Goal: Information Seeking & Learning: Learn about a topic

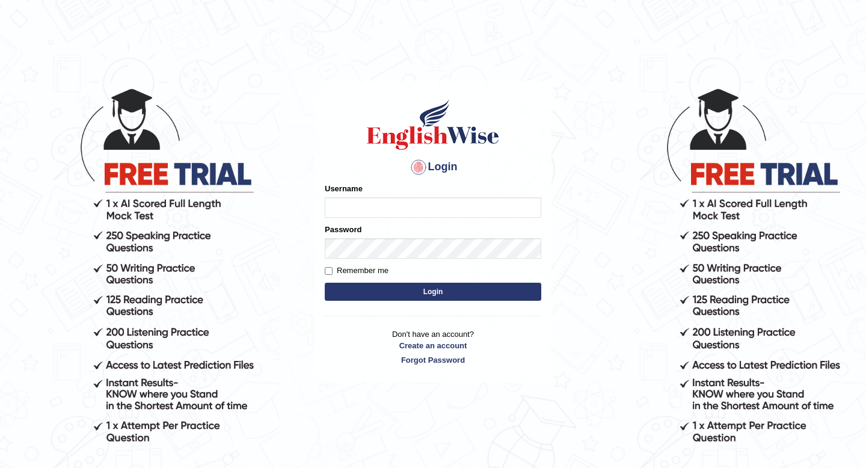
type input "Spmedi"
click at [379, 287] on button "Login" at bounding box center [433, 292] width 216 height 18
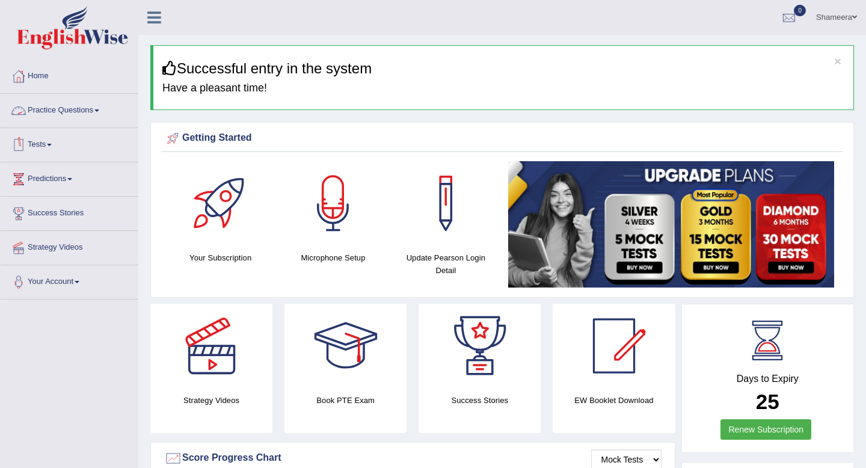
click at [99, 110] on link "Practice Questions" at bounding box center [69, 109] width 137 height 30
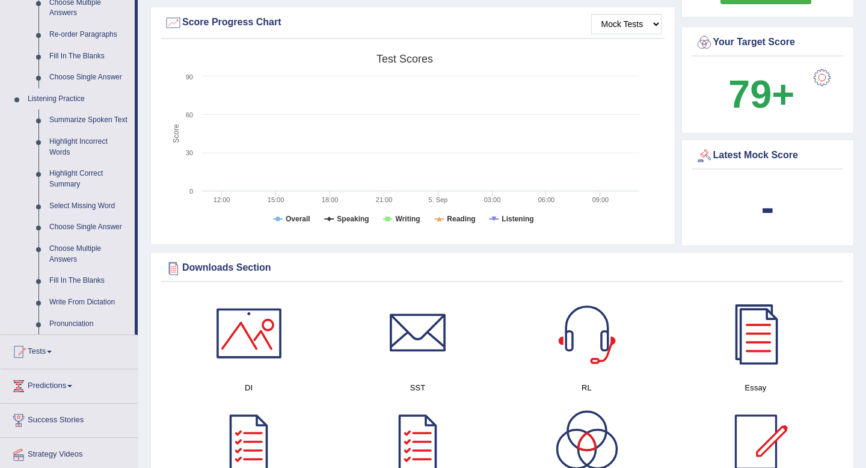
scroll to position [435, 0]
click at [69, 190] on link "Highlight Correct Summary" at bounding box center [89, 180] width 91 height 32
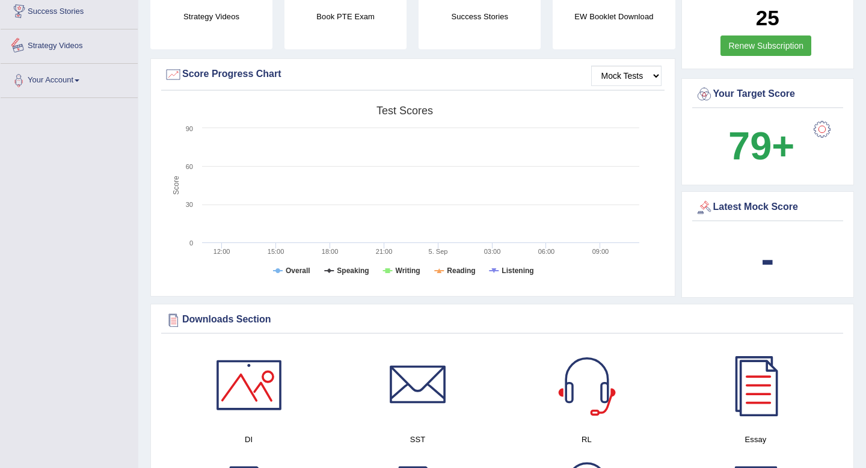
scroll to position [477, 0]
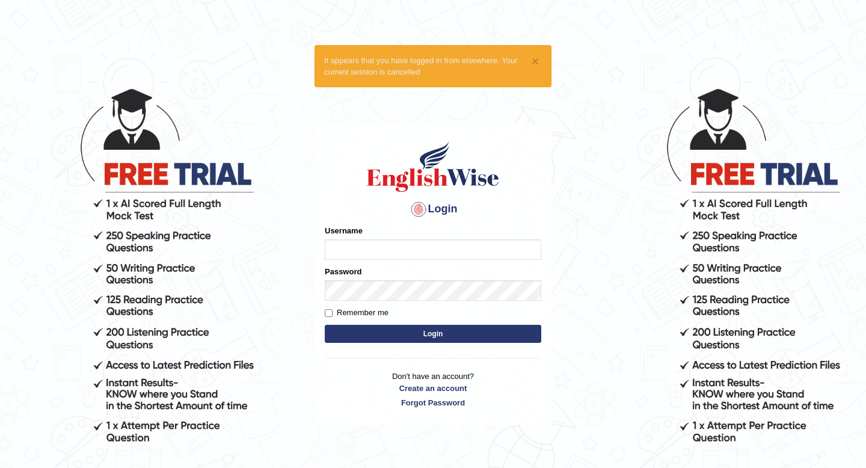
type input "Spmedi"
click at [372, 334] on button "Login" at bounding box center [433, 334] width 216 height 18
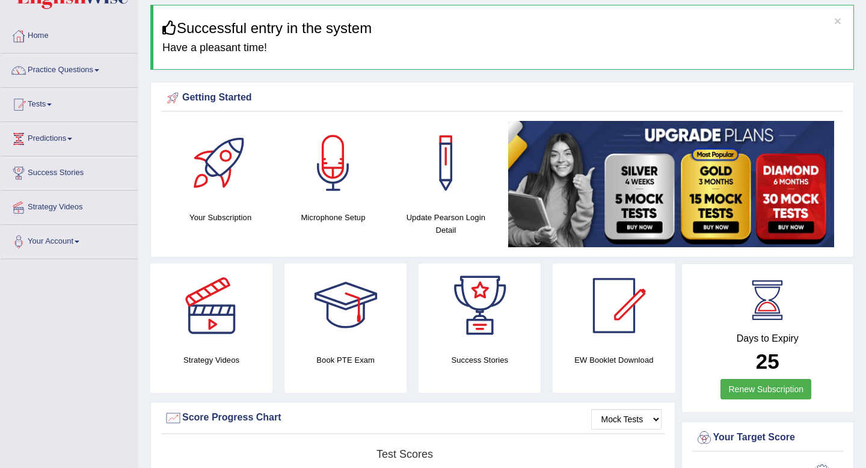
scroll to position [41, 0]
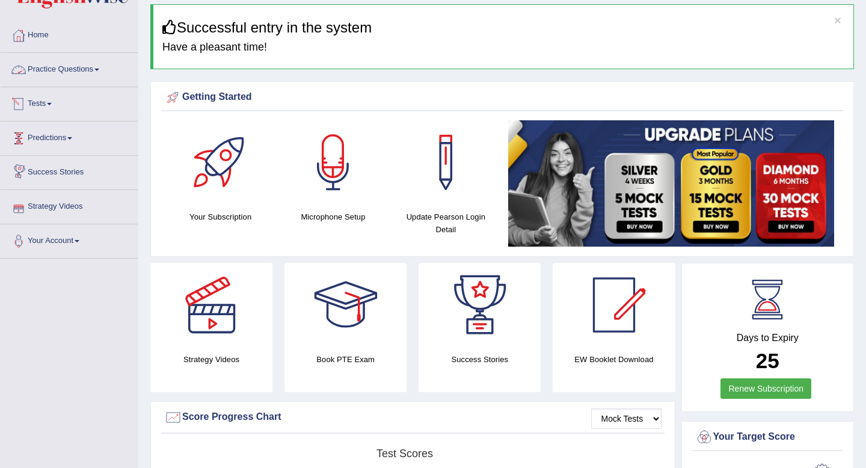
click at [94, 72] on link "Practice Questions" at bounding box center [69, 68] width 137 height 30
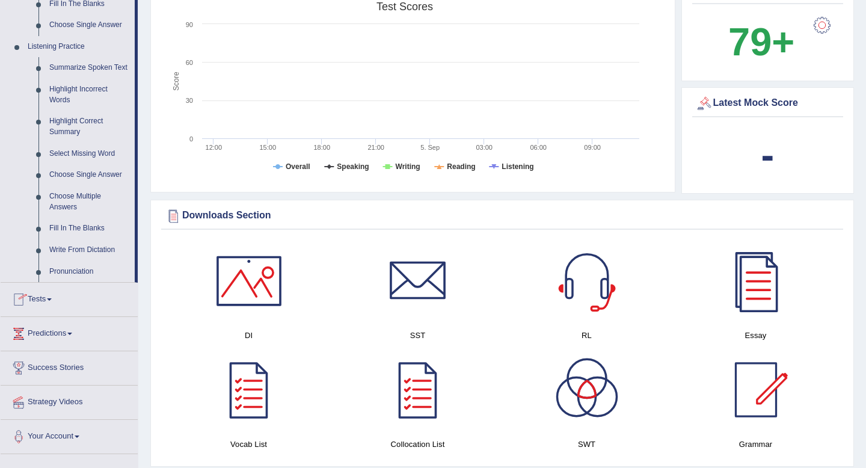
scroll to position [0, 0]
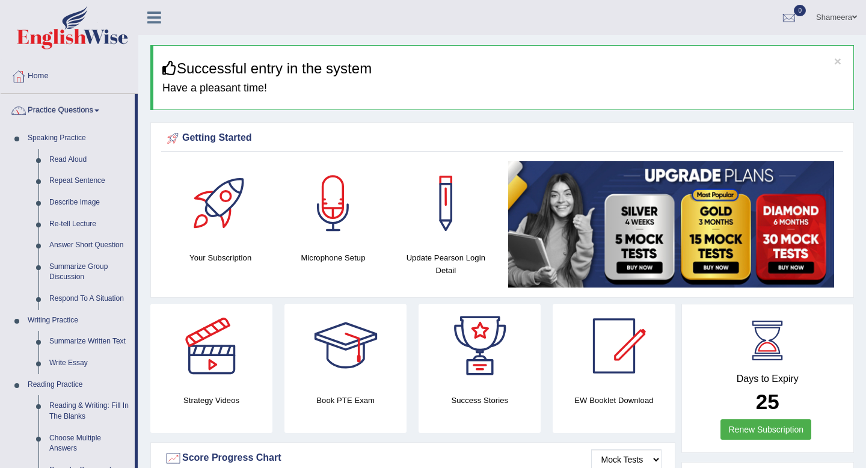
click at [832, 19] on link "Shameera" at bounding box center [836, 15] width 59 height 31
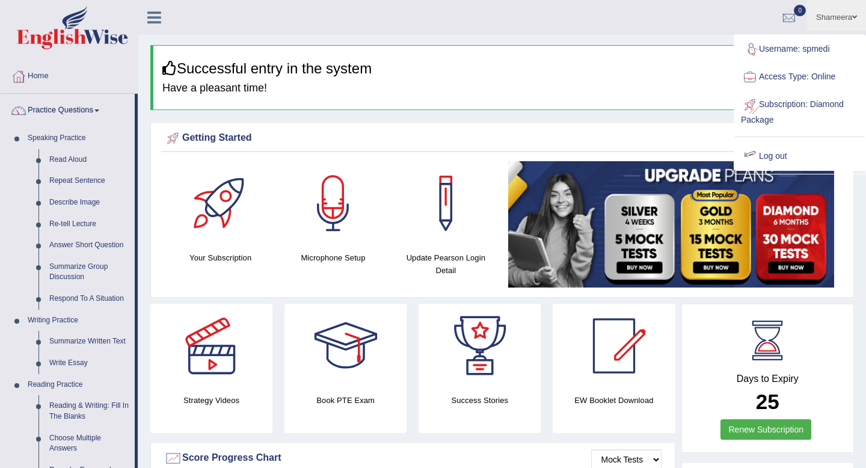
click at [776, 154] on link "Log out" at bounding box center [800, 156] width 130 height 28
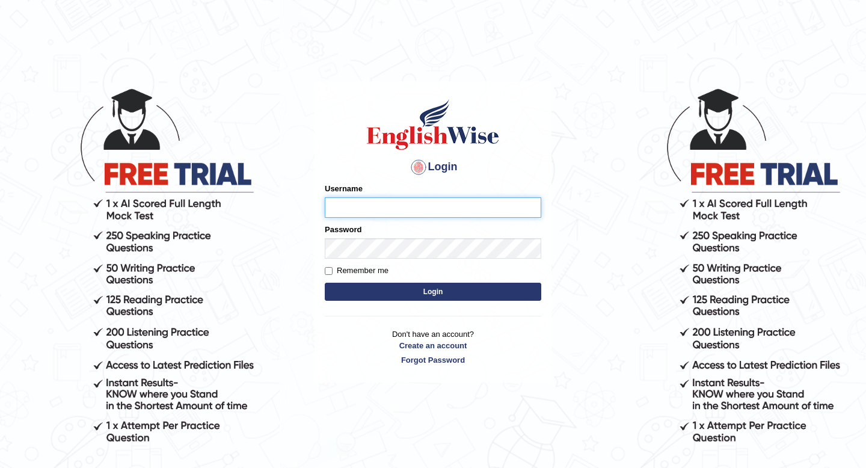
type input "Spmedi"
click at [409, 289] on button "Login" at bounding box center [433, 292] width 216 height 18
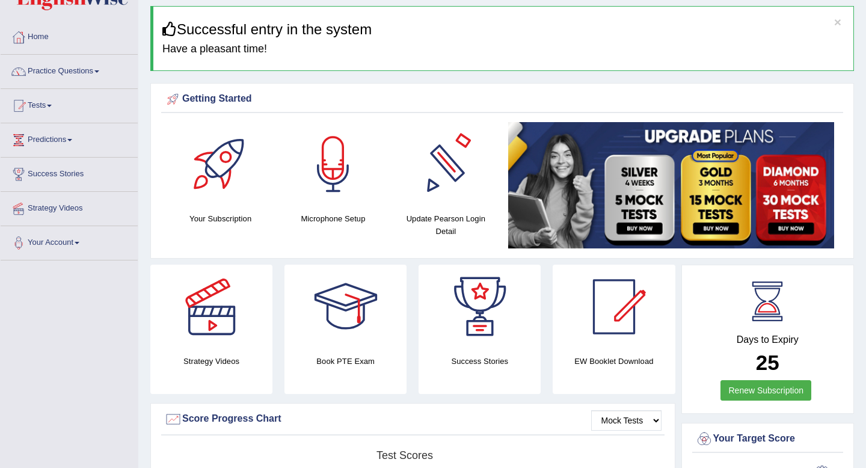
scroll to position [45, 0]
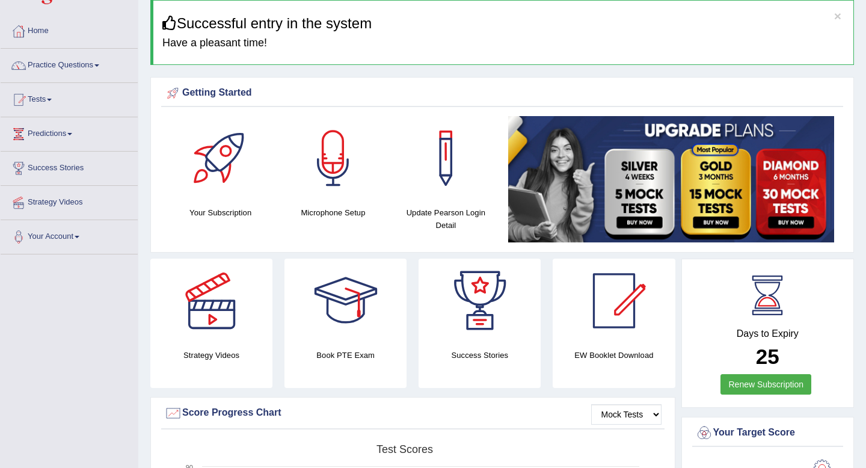
click at [72, 133] on span at bounding box center [69, 134] width 5 height 2
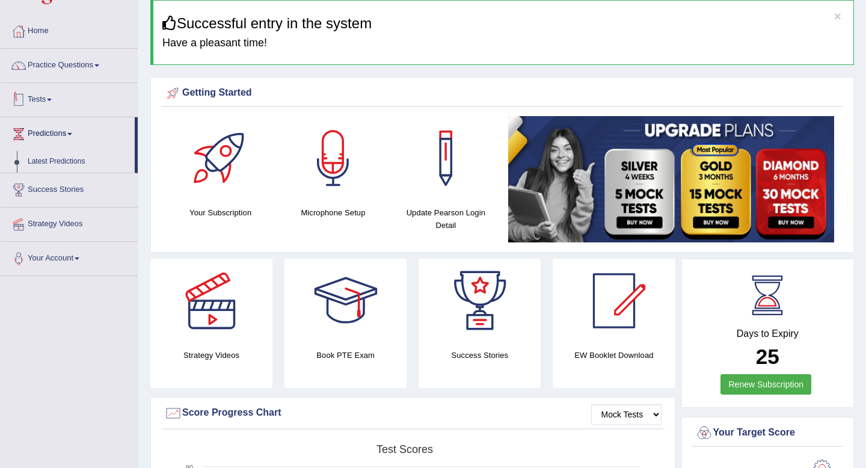
click at [52, 99] on span at bounding box center [49, 100] width 5 height 2
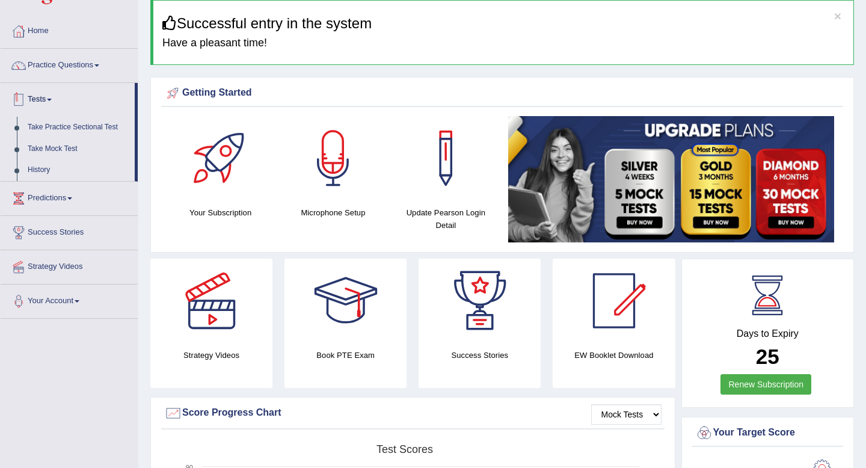
click at [50, 99] on link "Tests" at bounding box center [68, 98] width 134 height 30
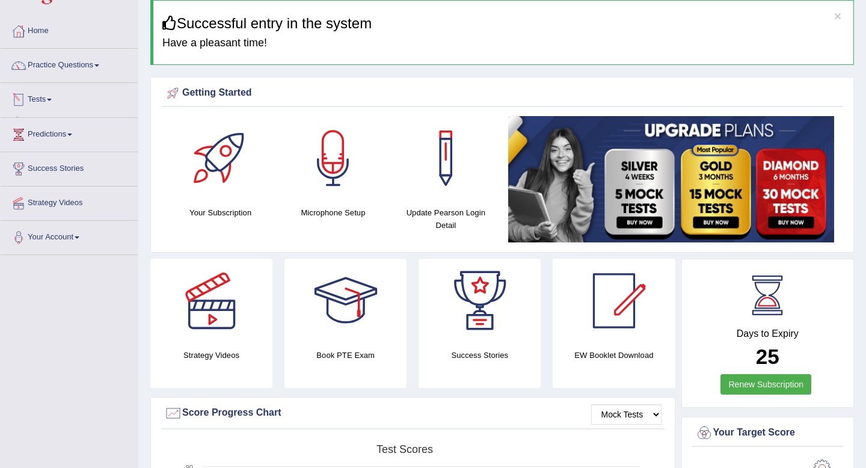
click at [50, 99] on link "Tests" at bounding box center [69, 98] width 137 height 30
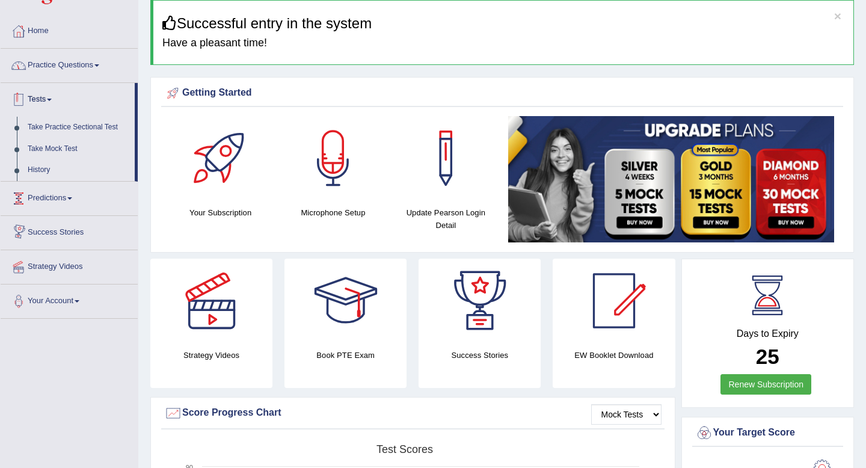
click at [60, 74] on link "Practice Questions" at bounding box center [69, 64] width 137 height 30
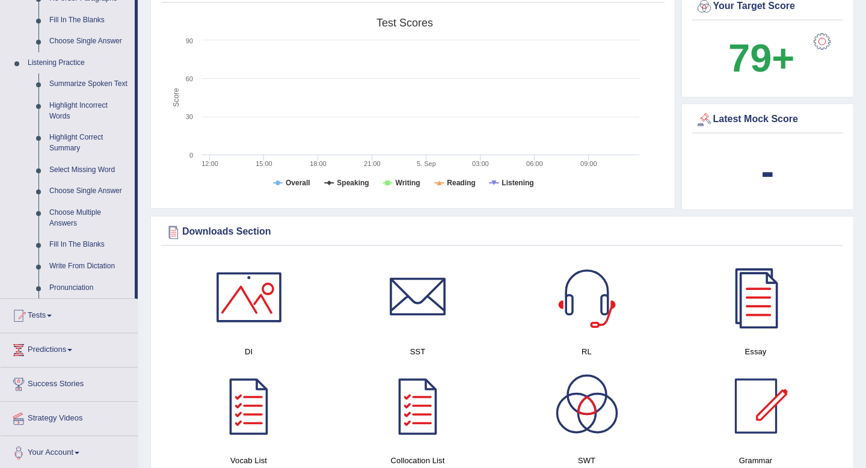
scroll to position [473, 0]
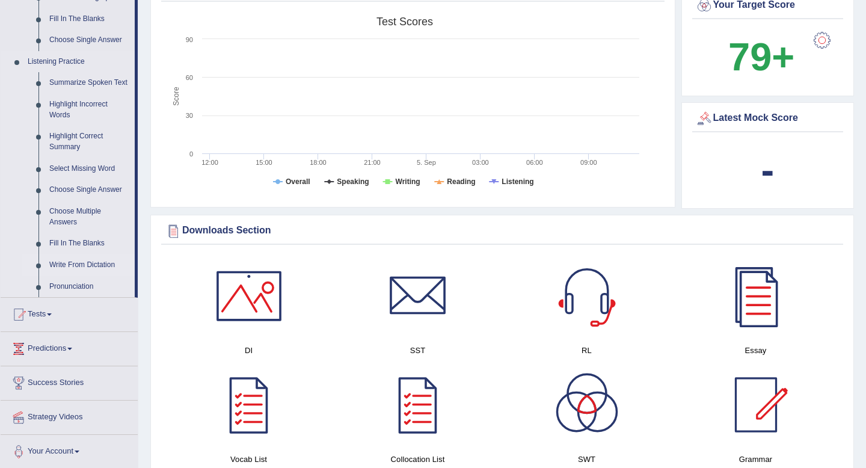
click at [87, 272] on link "Write From Dictation" at bounding box center [89, 265] width 91 height 22
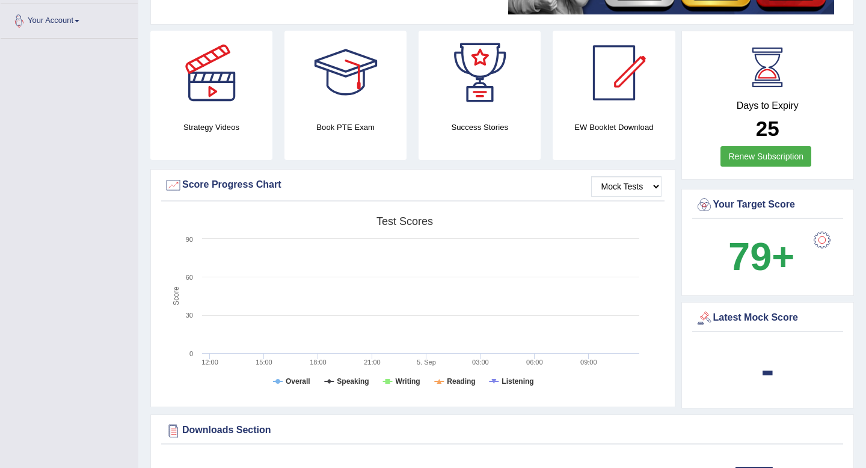
scroll to position [414, 0]
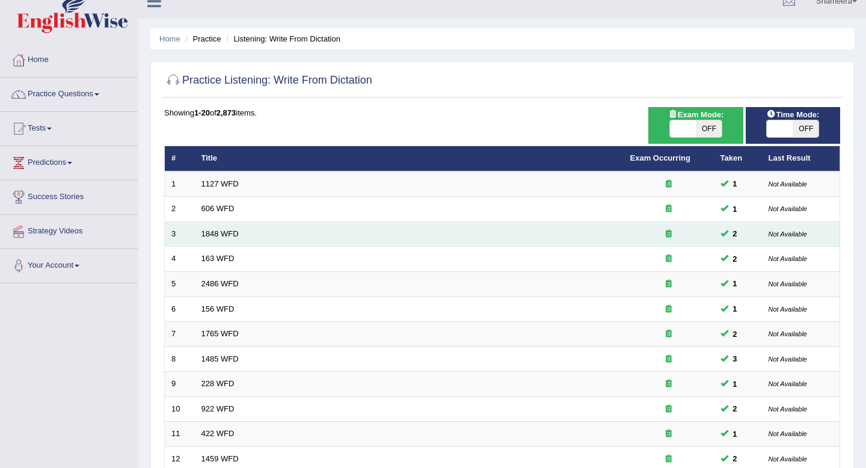
scroll to position [24, 0]
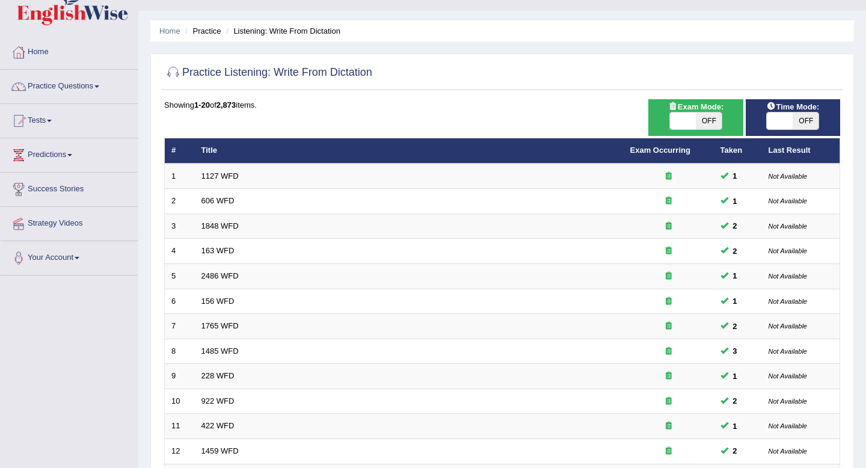
click at [689, 121] on span at bounding box center [683, 120] width 26 height 17
click at [685, 123] on span at bounding box center [683, 120] width 26 height 17
click at [786, 117] on span at bounding box center [779, 120] width 26 height 17
checkbox input "true"
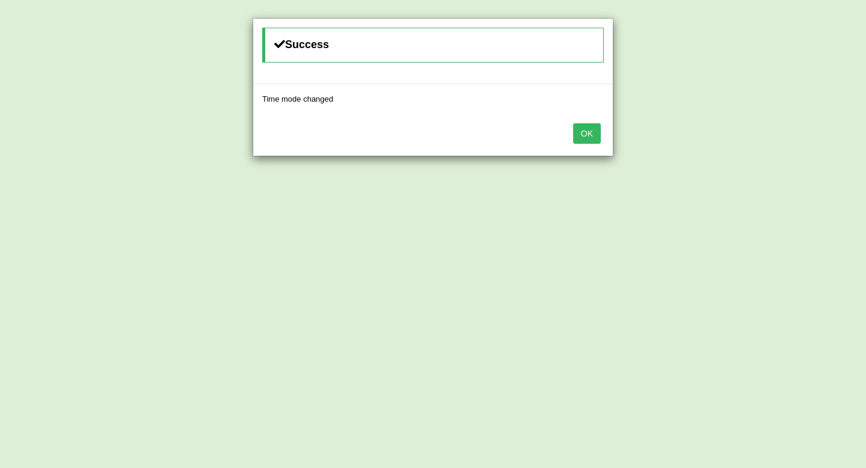
click at [592, 137] on button "OK" at bounding box center [587, 133] width 28 height 20
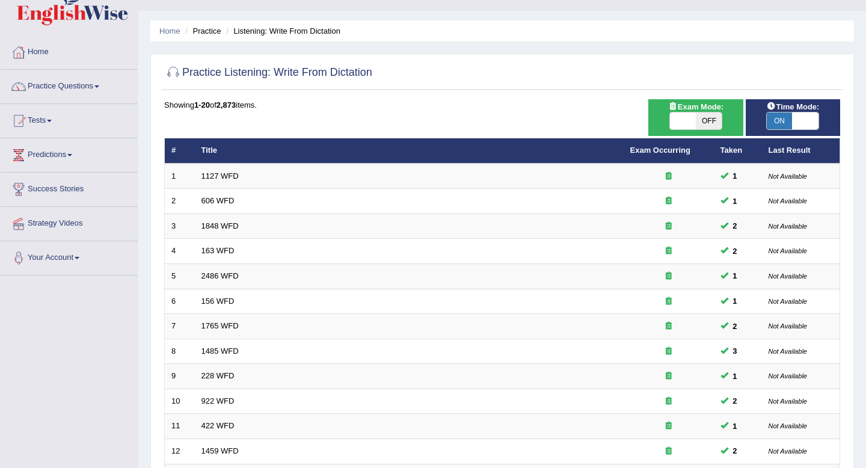
click at [691, 124] on span at bounding box center [683, 120] width 26 height 17
checkbox input "true"
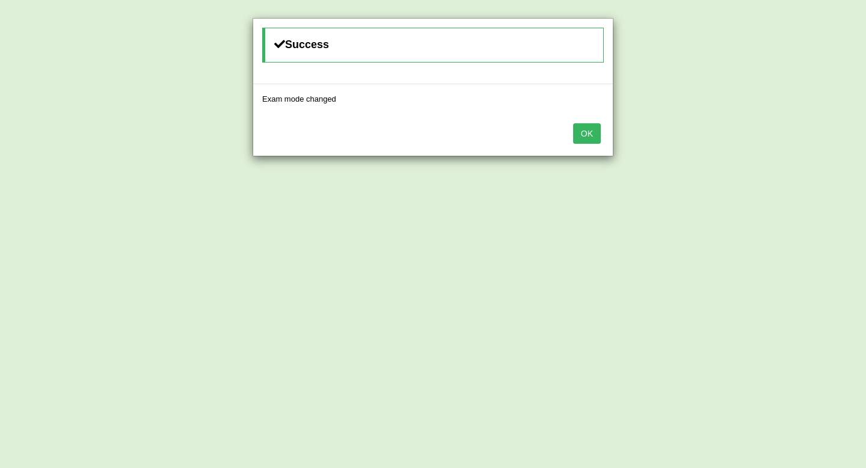
click at [589, 140] on button "OK" at bounding box center [587, 133] width 28 height 20
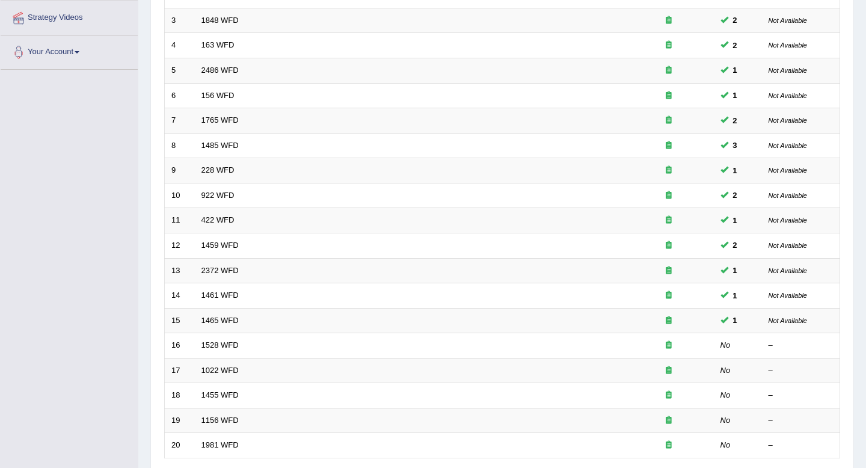
scroll to position [328, 0]
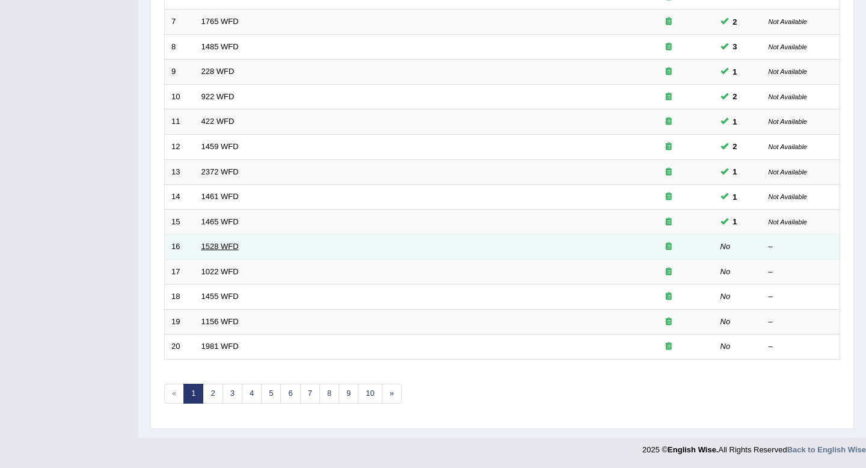
click at [209, 244] on link "1528 WFD" at bounding box center [219, 246] width 37 height 9
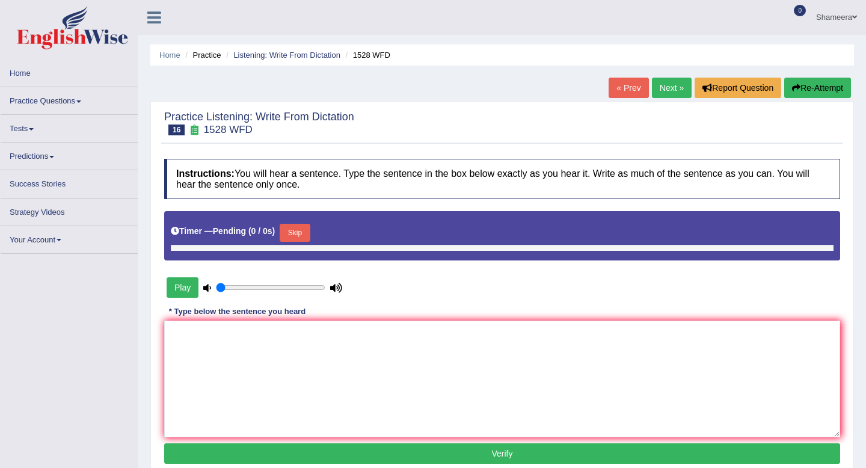
type input "1"
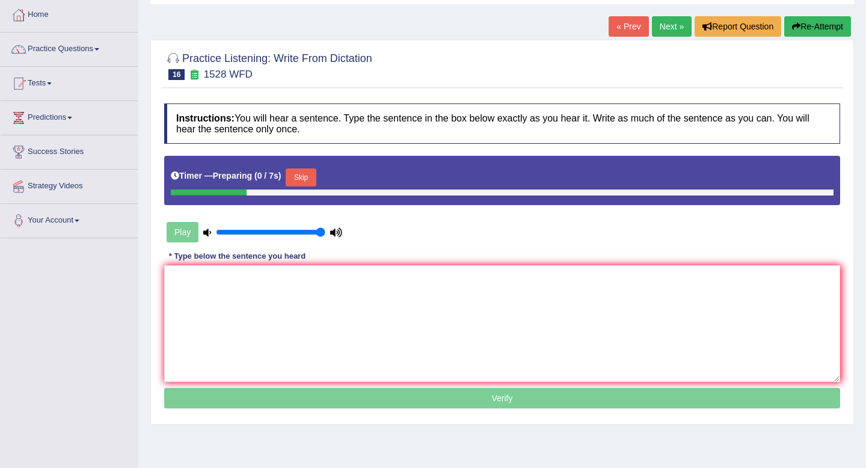
scroll to position [80, 0]
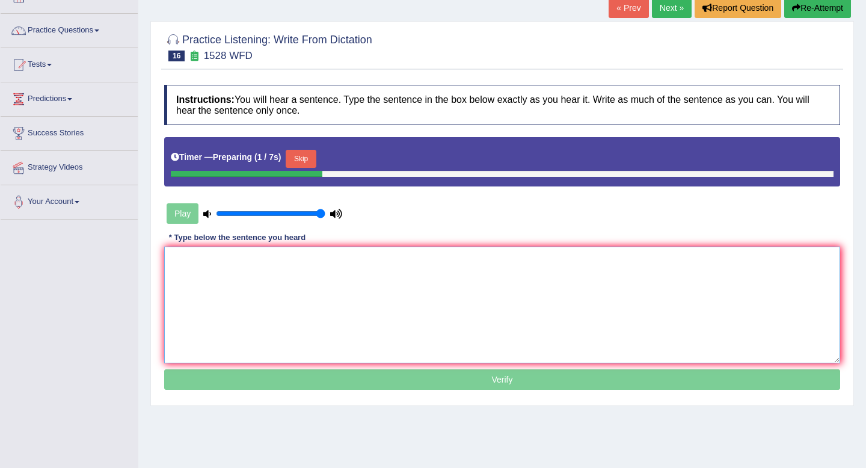
click at [261, 268] on textarea at bounding box center [502, 304] width 676 height 117
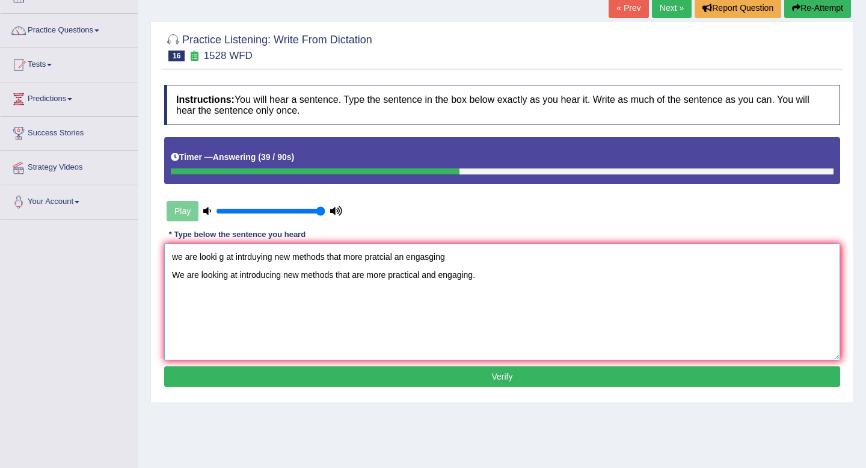
drag, startPoint x: 459, startPoint y: 260, endPoint x: 135, endPoint y: 251, distance: 324.2
click at [135, 251] on div "Toggle navigation Home Practice Questions Speaking Practice Read Aloud Repeat S…" at bounding box center [433, 232] width 866 height 625
type textarea "We are looking at introducing new methods that are more practical and engaging."
click at [450, 379] on button "Verify" at bounding box center [502, 376] width 676 height 20
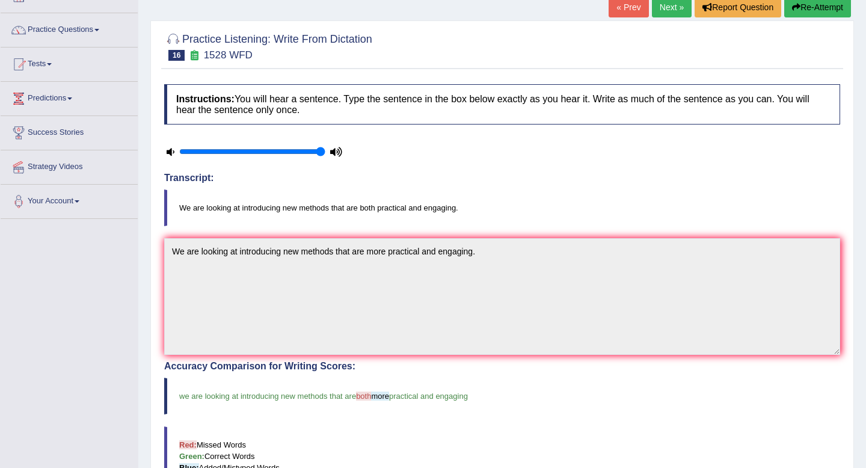
scroll to position [0, 0]
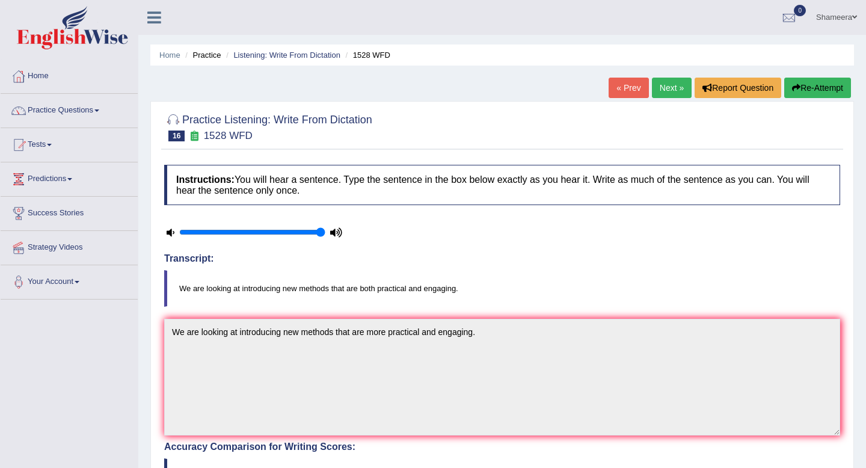
click at [666, 87] on link "Next »" at bounding box center [672, 88] width 40 height 20
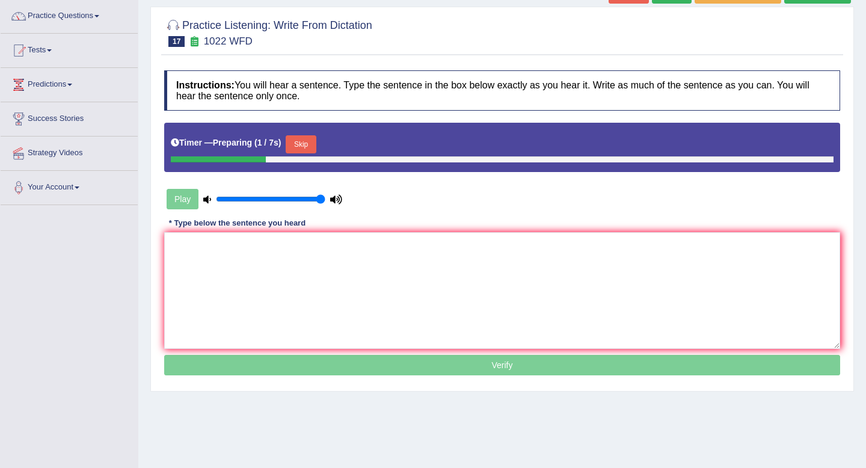
scroll to position [109, 0]
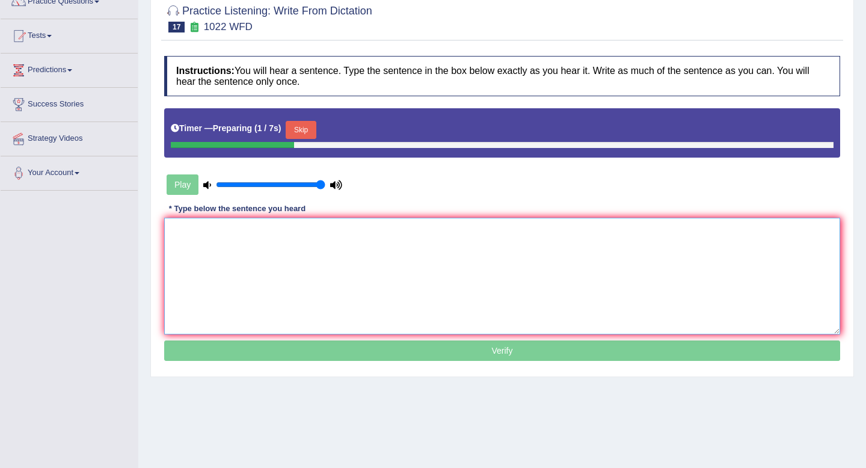
click at [320, 263] on textarea at bounding box center [502, 276] width 676 height 117
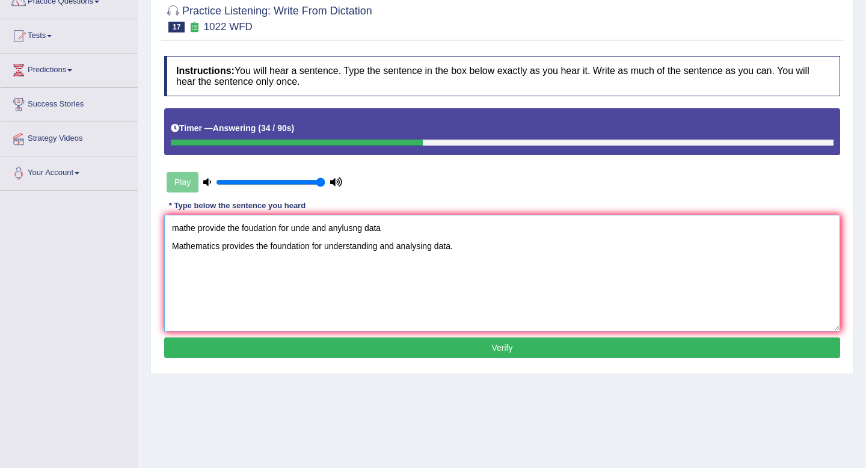
click at [254, 250] on textarea "mathe provide the foudation for unde and anylusng data Mathematics provides the…" at bounding box center [502, 273] width 676 height 117
drag, startPoint x: 396, startPoint y: 229, endPoint x: 155, endPoint y: 225, distance: 241.7
click at [155, 225] on div "Practice Listening: Write From Dictation 17 1022 WFD Instructions: You will hea…" at bounding box center [501, 183] width 703 height 382
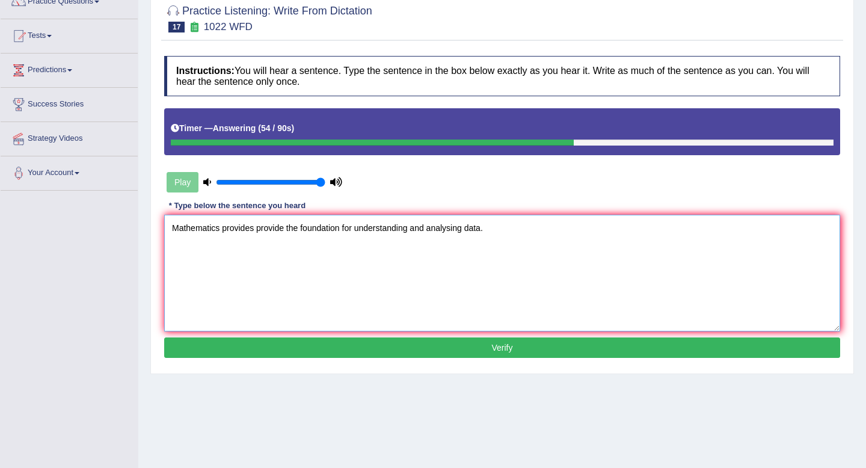
type textarea "Mathematics provides provide the foundation for understanding and analysing dat…"
click at [338, 350] on button "Verify" at bounding box center [502, 347] width 676 height 20
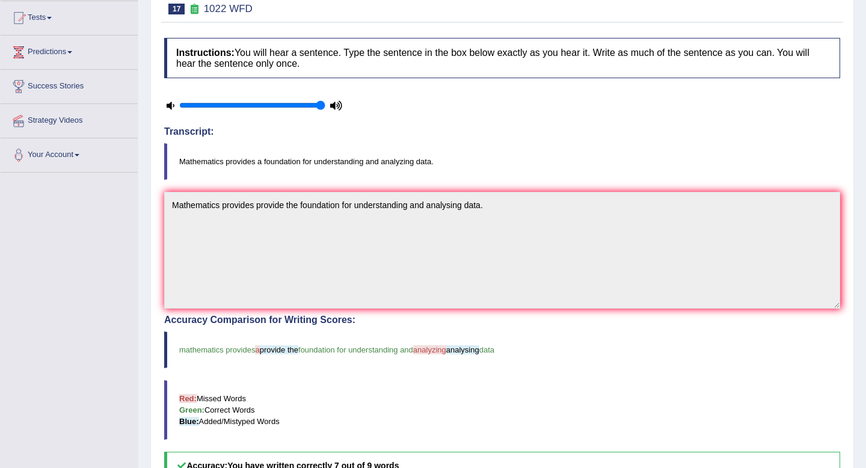
scroll to position [17, 0]
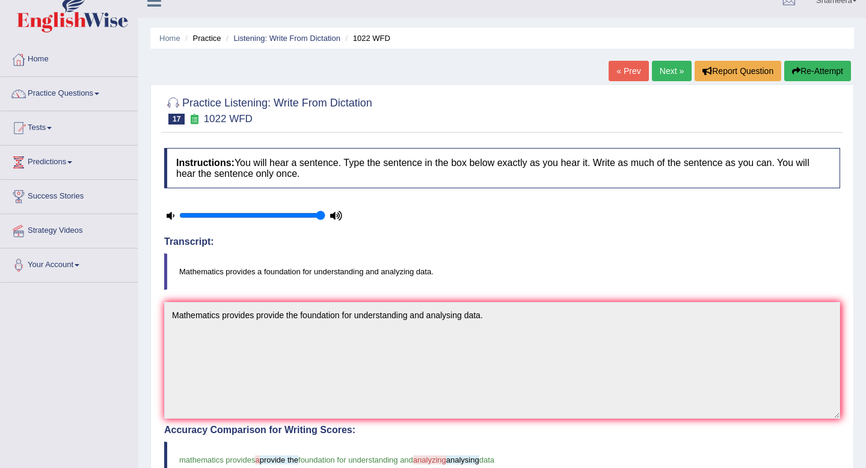
click at [660, 104] on div at bounding box center [502, 109] width 676 height 37
click at [670, 69] on link "Next »" at bounding box center [672, 71] width 40 height 20
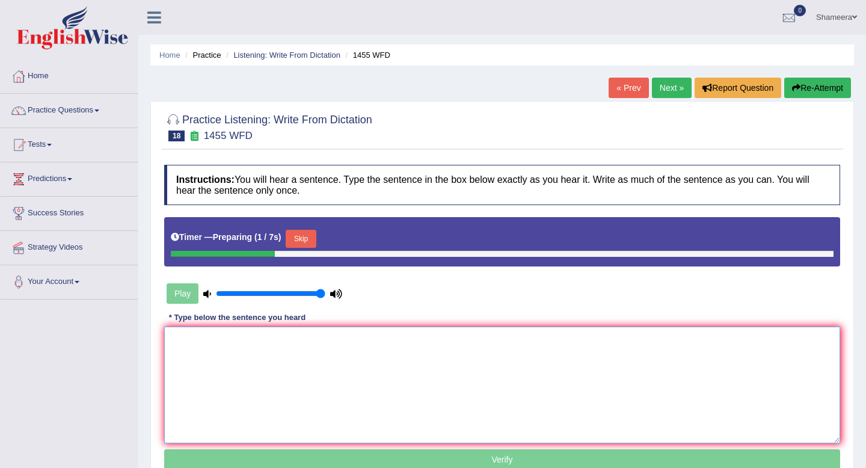
click at [282, 355] on textarea at bounding box center [502, 384] width 676 height 117
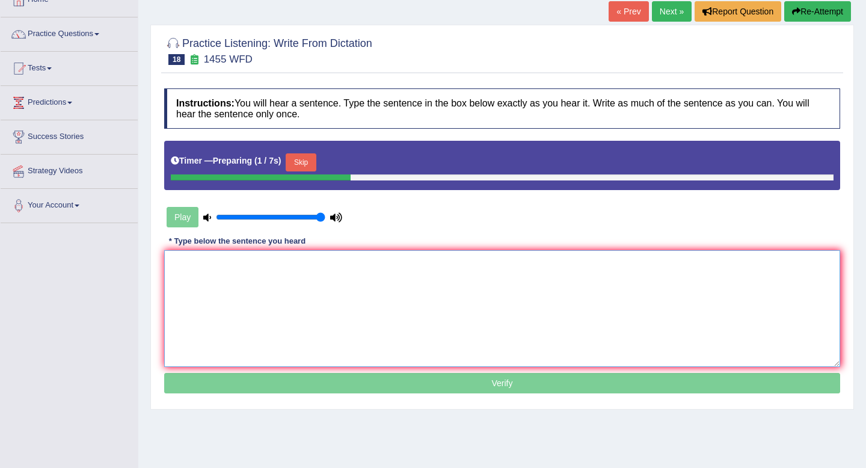
scroll to position [82, 0]
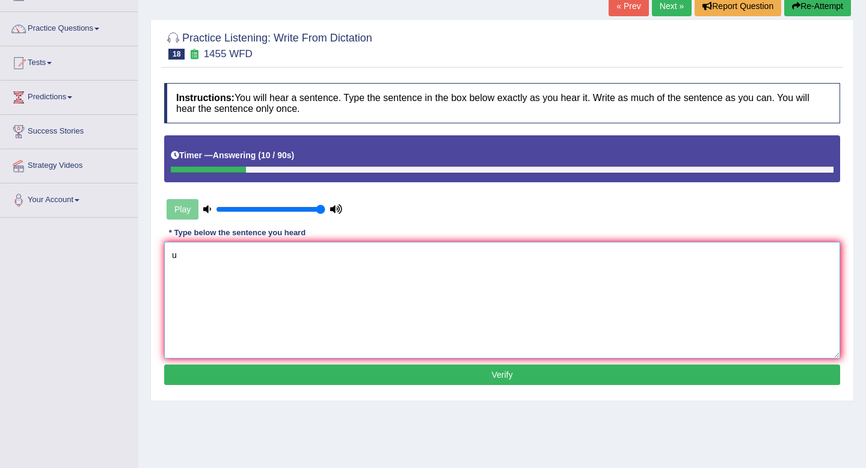
type textarea "u"
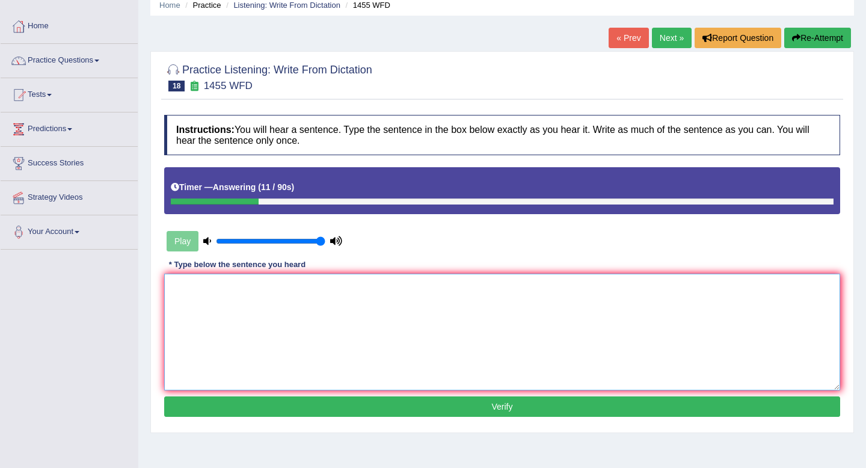
scroll to position [35, 0]
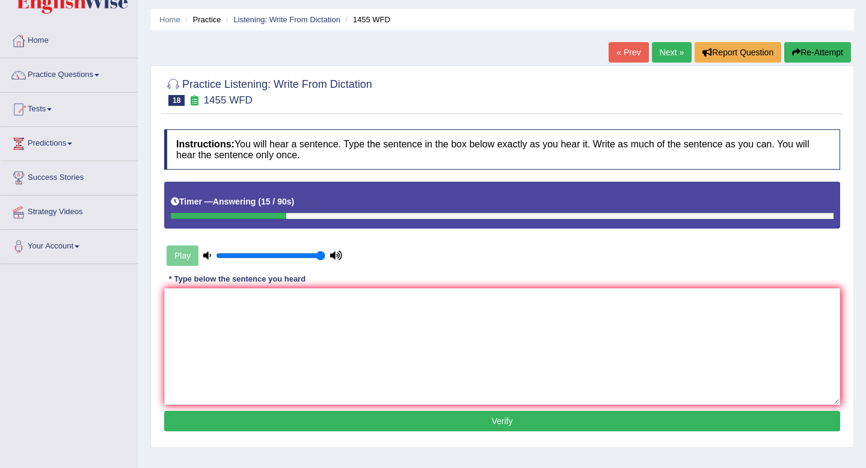
click at [821, 57] on button "Re-Attempt" at bounding box center [817, 52] width 67 height 20
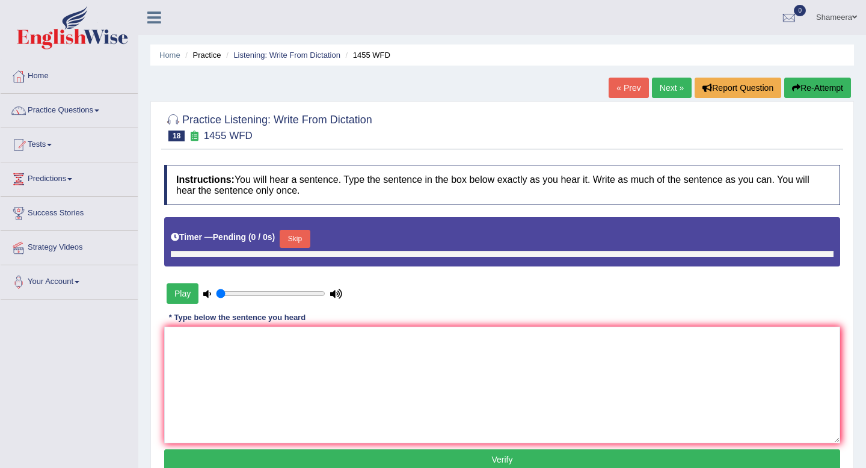
type input "1"
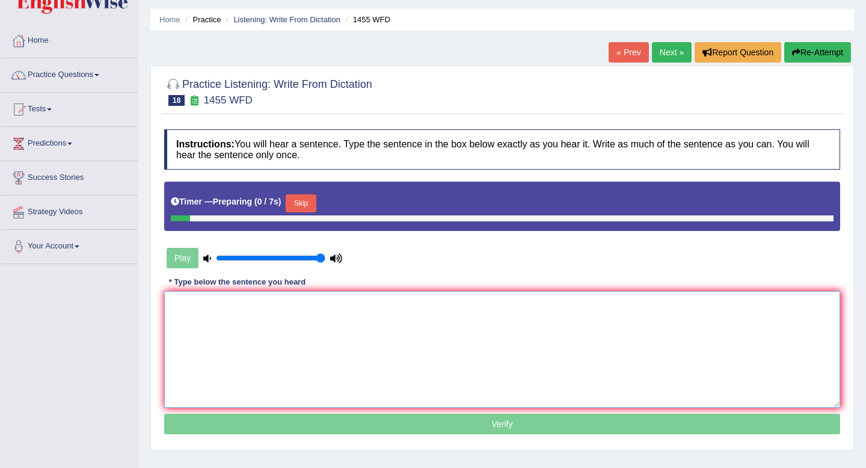
click at [283, 322] on textarea at bounding box center [502, 349] width 676 height 117
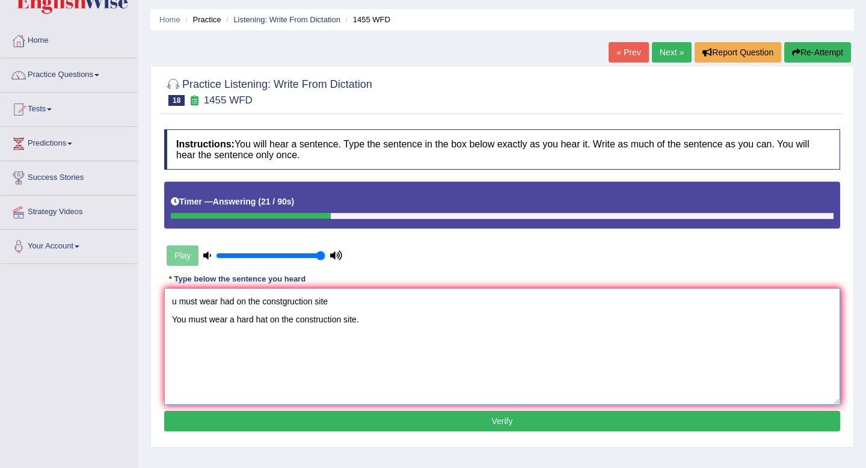
drag, startPoint x: 188, startPoint y: 323, endPoint x: 188, endPoint y: 346, distance: 23.4
click at [188, 323] on textarea "u must wear had on the constgruction site You must wear a hard hat on the const…" at bounding box center [502, 346] width 676 height 117
drag, startPoint x: 340, startPoint y: 302, endPoint x: 127, endPoint y: 295, distance: 212.9
click at [127, 295] on div "Toggle navigation Home Practice Questions Speaking Practice Read Aloud Repeat S…" at bounding box center [433, 277] width 866 height 625
click at [280, 320] on textarea "You must wear a hard hat on the construction site." at bounding box center [502, 346] width 676 height 117
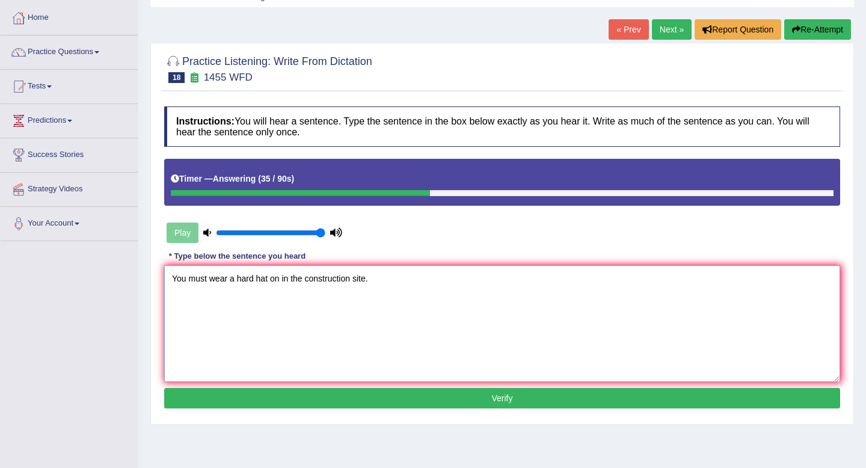
scroll to position [64, 0]
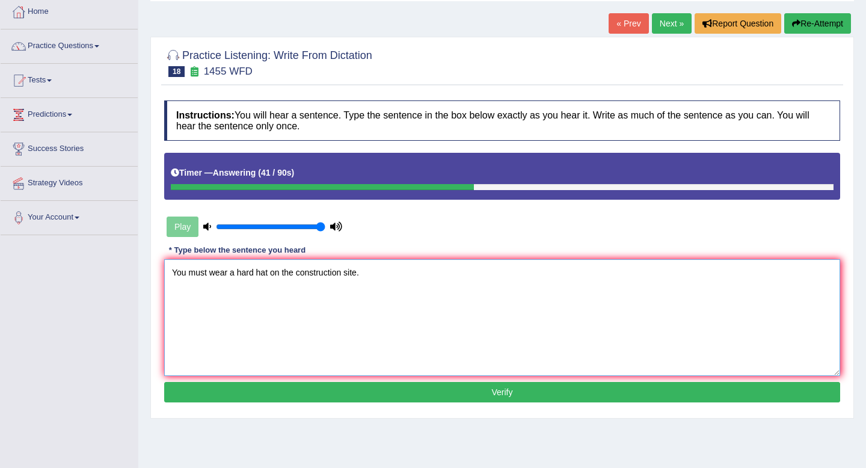
type textarea "You must wear a hard hat on the construction site."
click at [504, 391] on button "Verify" at bounding box center [502, 392] width 676 height 20
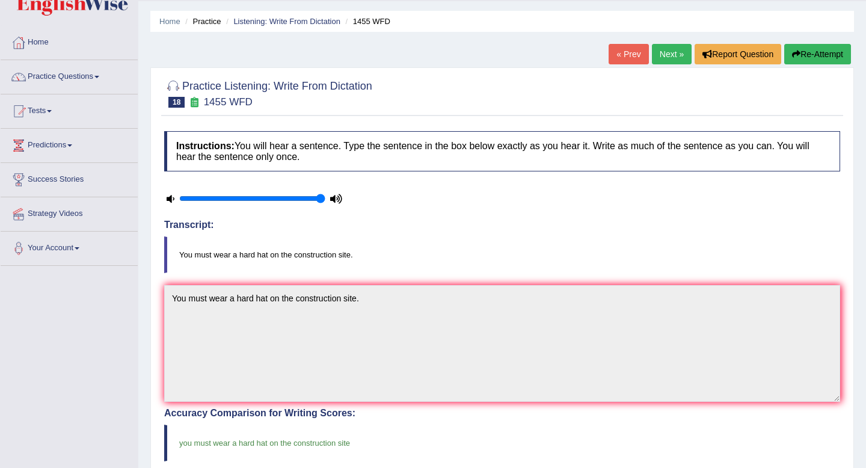
scroll to position [0, 0]
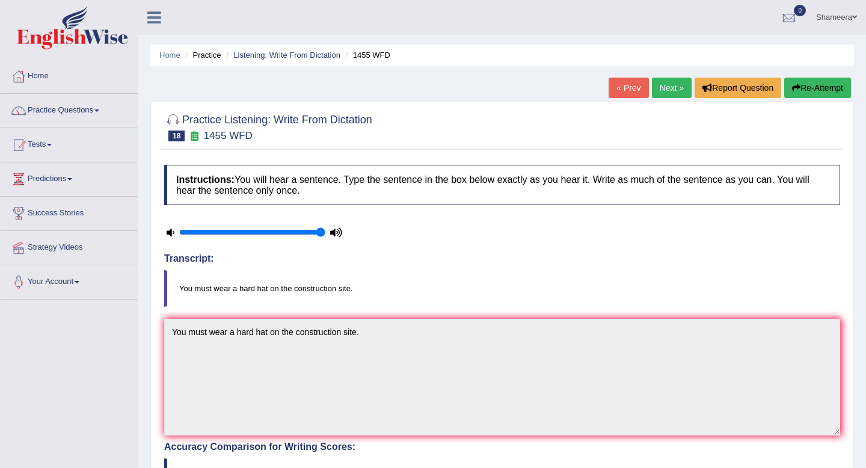
click at [667, 83] on link "Next »" at bounding box center [672, 88] width 40 height 20
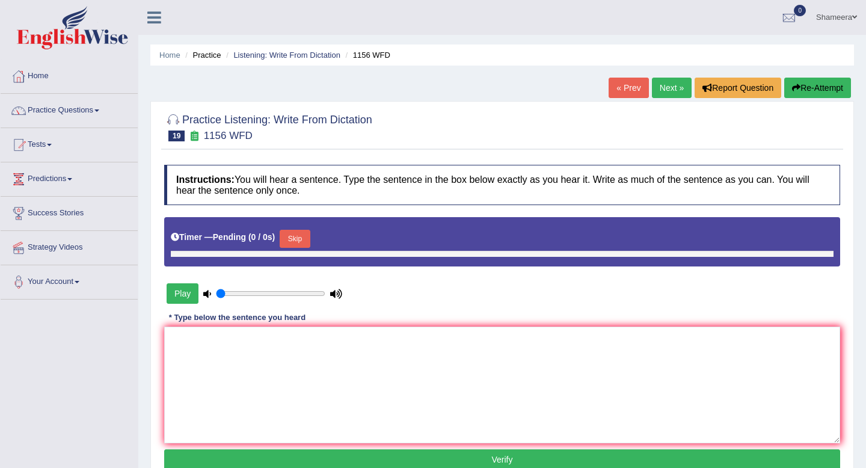
type input "1"
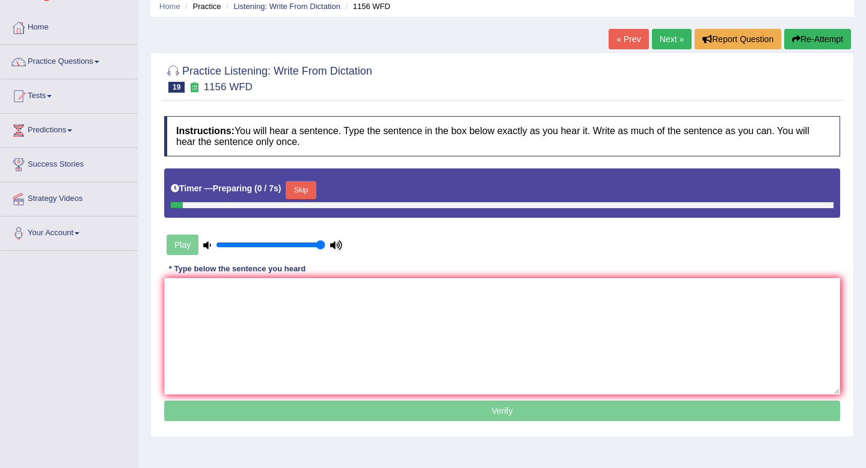
scroll to position [67, 0]
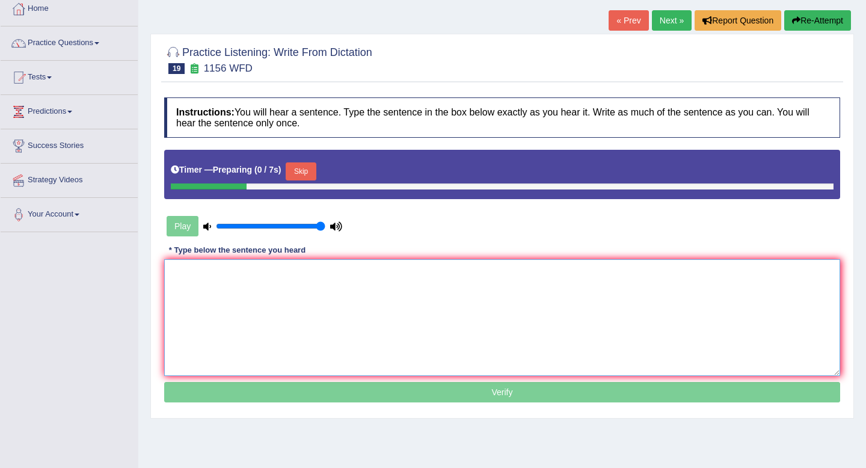
click at [331, 283] on textarea at bounding box center [502, 317] width 676 height 117
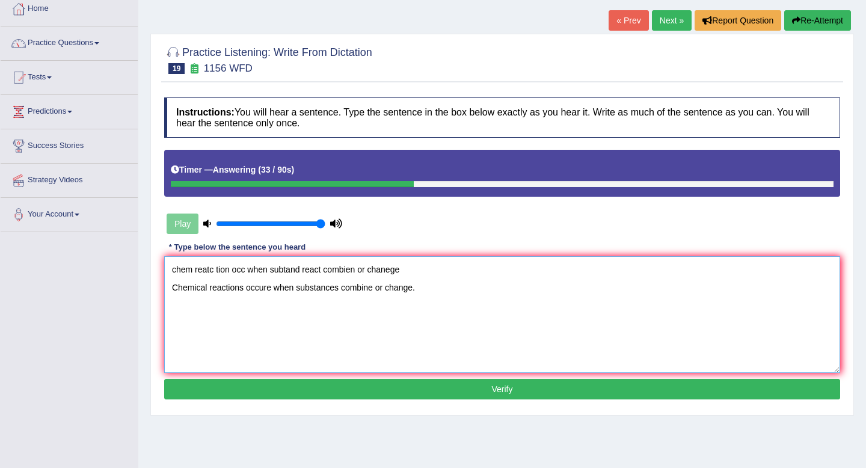
drag, startPoint x: 416, startPoint y: 269, endPoint x: 111, endPoint y: 268, distance: 304.8
click at [111, 268] on div "Toggle navigation Home Practice Questions Speaking Practice Read Aloud Repeat S…" at bounding box center [433, 245] width 866 height 625
type textarea "Chemical reactions occure when substances combine or change."
click at [340, 388] on button "Verify" at bounding box center [502, 389] width 676 height 20
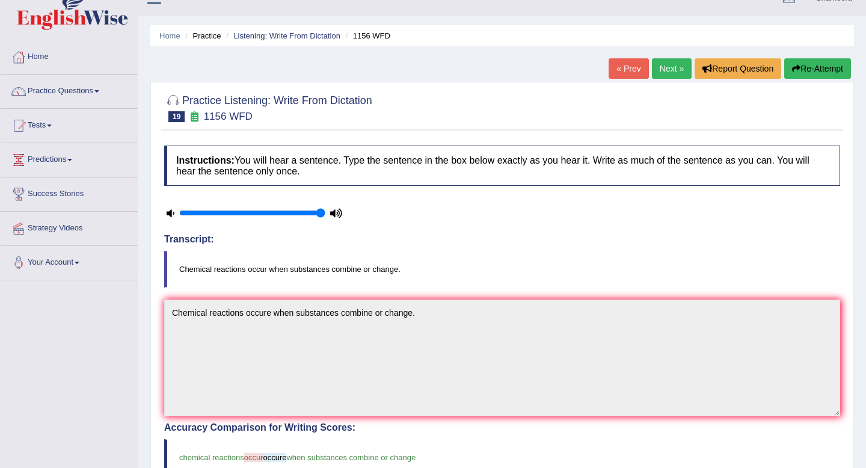
scroll to position [15, 0]
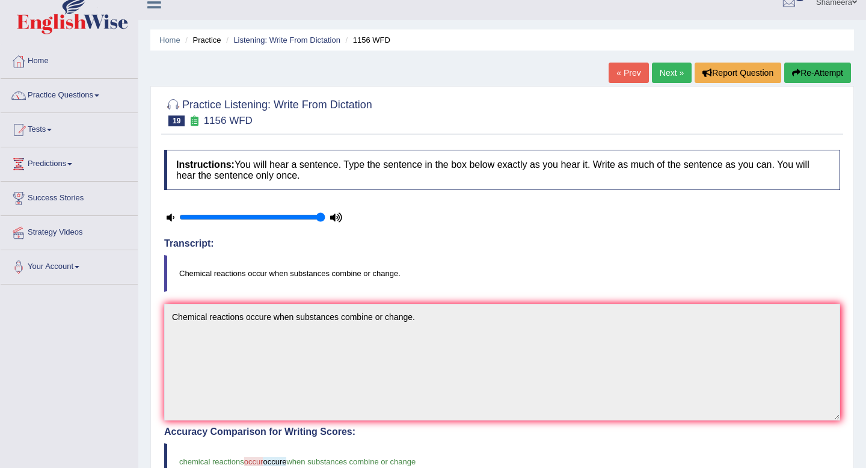
click at [670, 74] on link "Next »" at bounding box center [672, 73] width 40 height 20
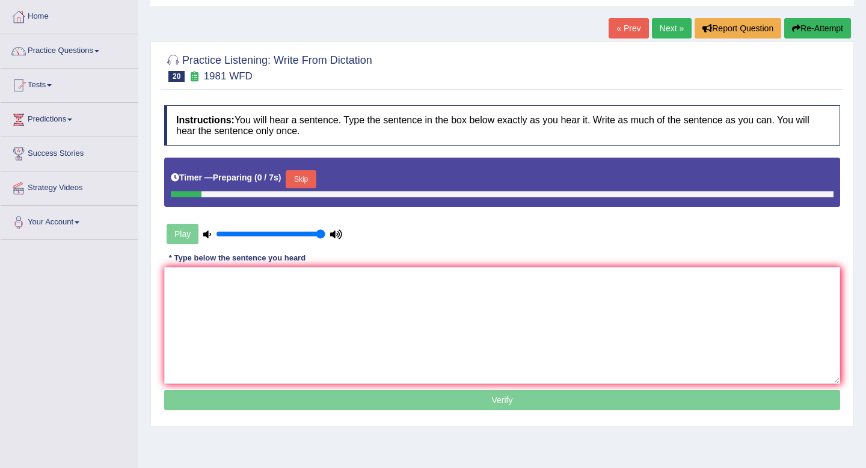
scroll to position [85, 0]
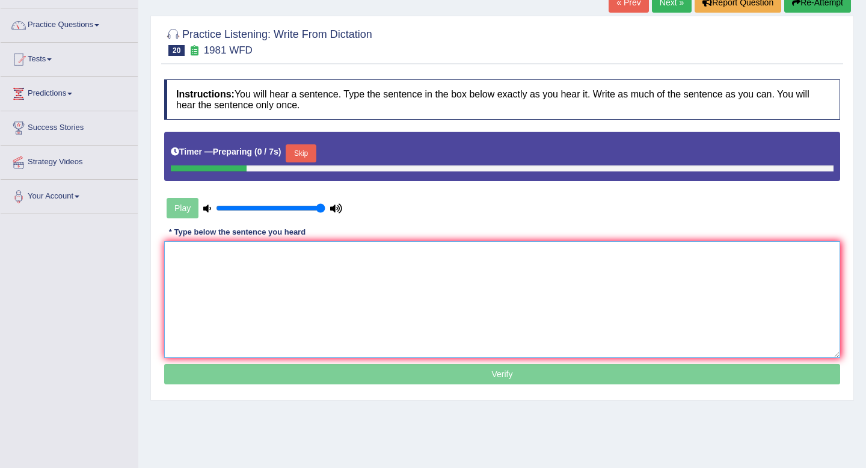
click at [486, 278] on textarea at bounding box center [502, 299] width 676 height 117
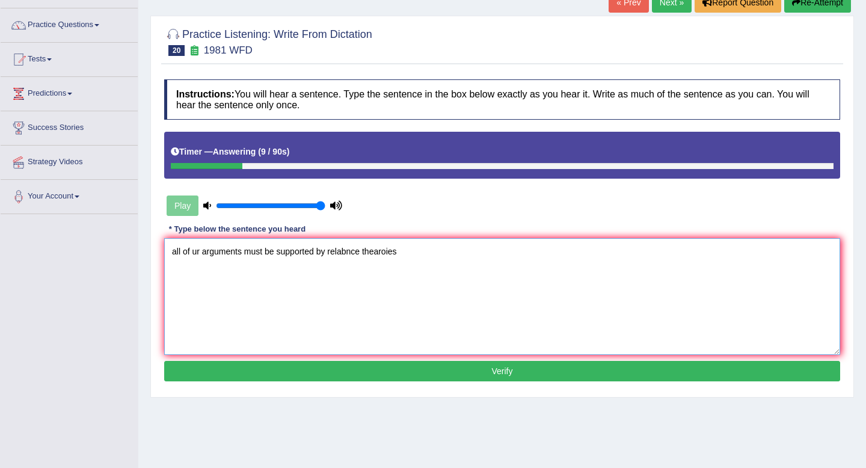
click at [328, 255] on textarea "all of ur arguments must be supported by relabnce thearoies" at bounding box center [502, 296] width 676 height 117
click at [477, 257] on textarea "all of ur arguments must be supported by evidence and relabnce thearoies" at bounding box center [502, 296] width 676 height 117
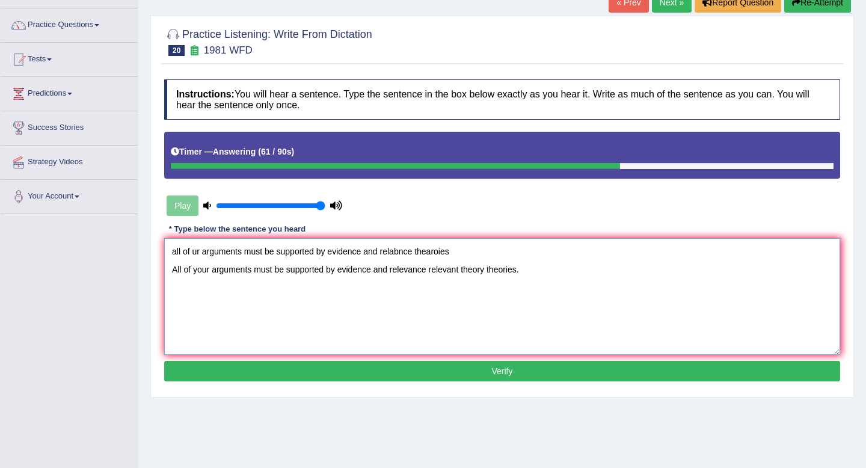
drag, startPoint x: 457, startPoint y: 253, endPoint x: 90, endPoint y: 216, distance: 368.5
click at [90, 216] on div "Toggle navigation Home Practice Questions Speaking Practice Read Aloud Repeat S…" at bounding box center [433, 227] width 866 height 625
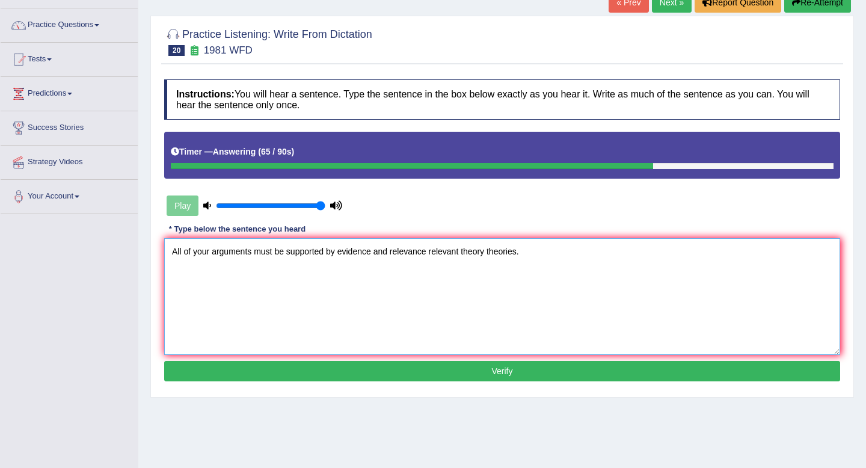
type textarea "All of your arguments must be supported by evidence and relevance relevant theo…"
click at [367, 375] on button "Verify" at bounding box center [502, 371] width 676 height 20
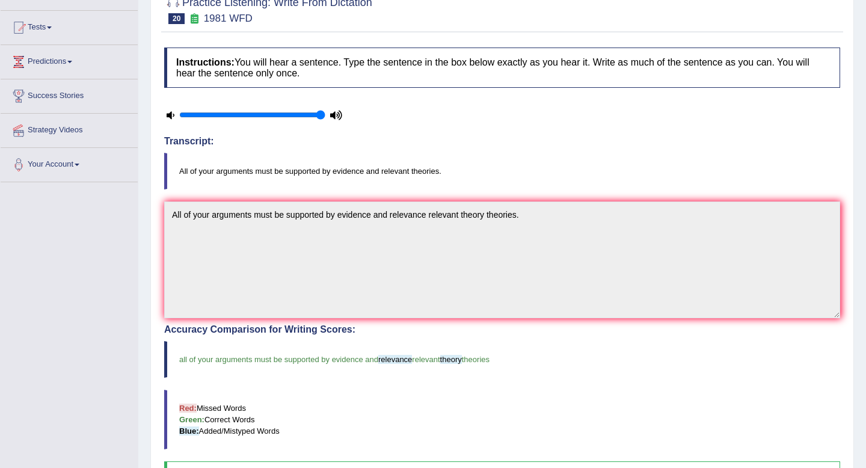
scroll to position [0, 0]
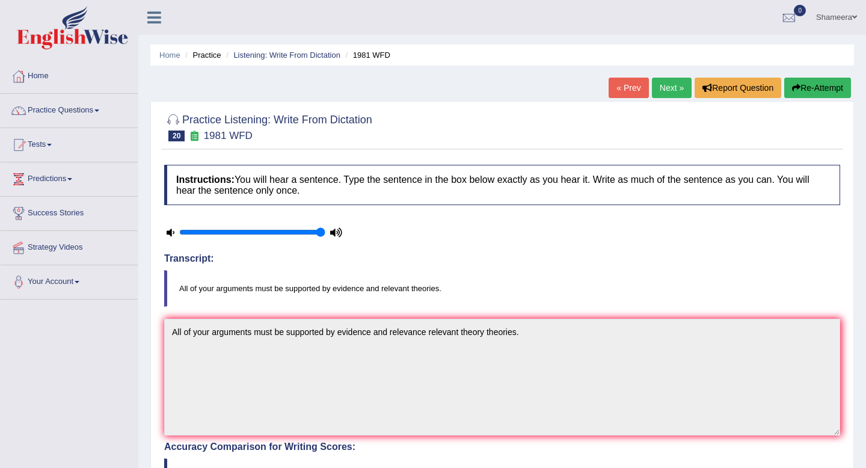
click at [670, 92] on link "Next »" at bounding box center [672, 88] width 40 height 20
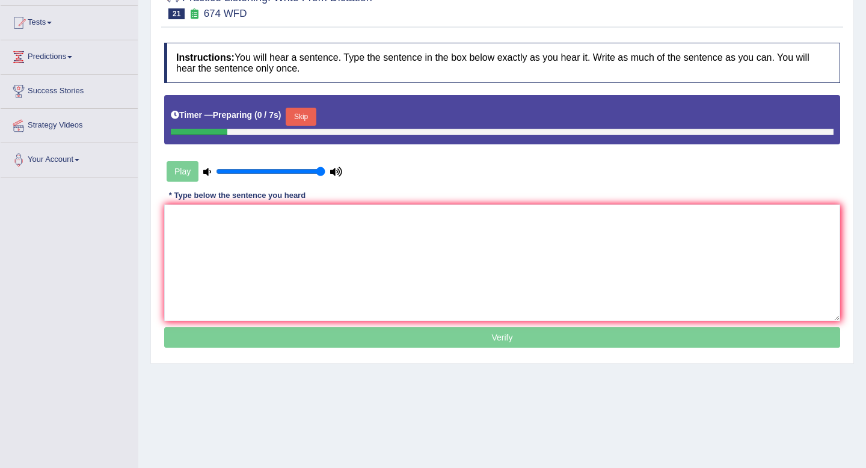
scroll to position [124, 0]
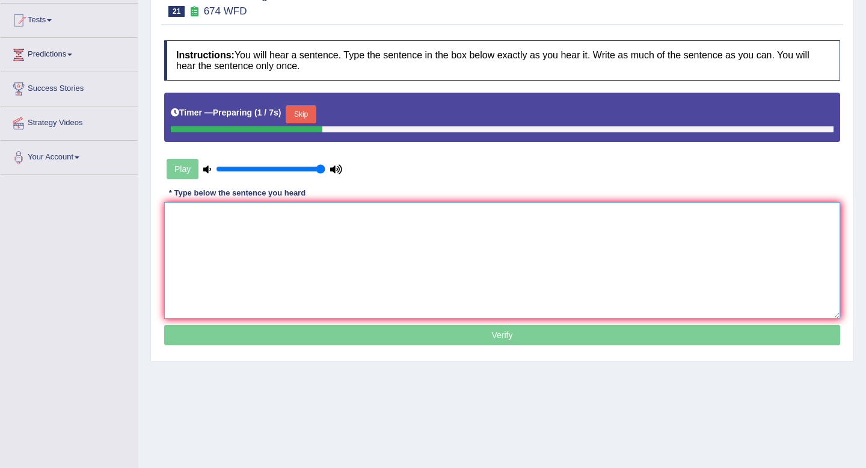
click at [248, 231] on textarea at bounding box center [502, 260] width 676 height 117
click at [299, 108] on button "Skip" at bounding box center [301, 114] width 30 height 18
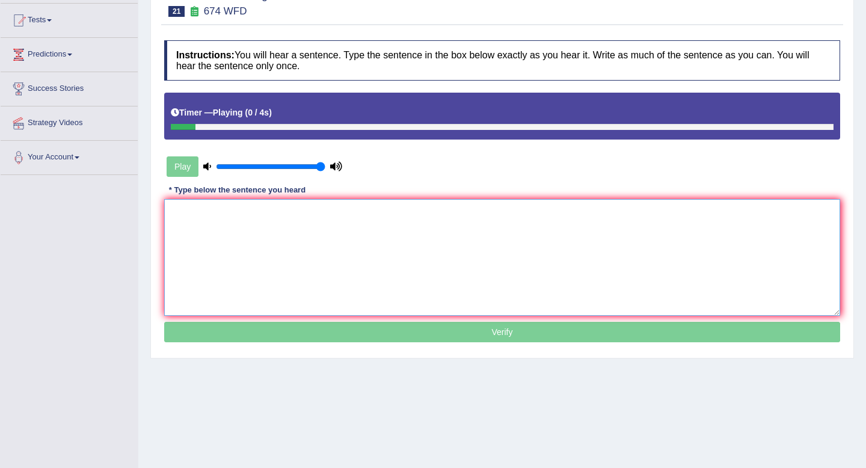
click at [236, 221] on textarea at bounding box center [502, 257] width 676 height 117
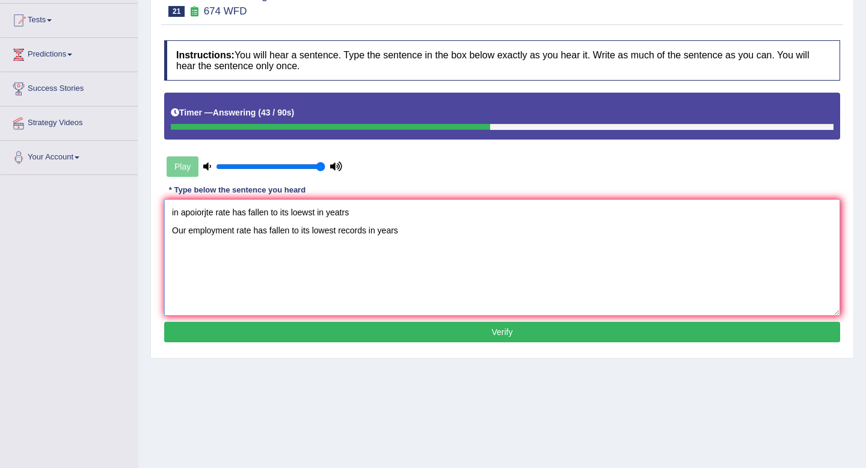
click at [369, 230] on textarea "in apoiorjte rate has fallen to its loewst in yeatrs Our employment rate has fa…" at bounding box center [502, 257] width 676 height 117
click at [448, 231] on textarea "in apoiorjte rate has fallen to its loewst in yeatrs Our employment rate has fa…" at bounding box center [502, 257] width 676 height 117
drag, startPoint x: 361, startPoint y: 210, endPoint x: 106, endPoint y: 197, distance: 255.8
click at [106, 197] on div "Toggle navigation Home Practice Questions Speaking Practice Read Aloud Repeat S…" at bounding box center [433, 188] width 866 height 625
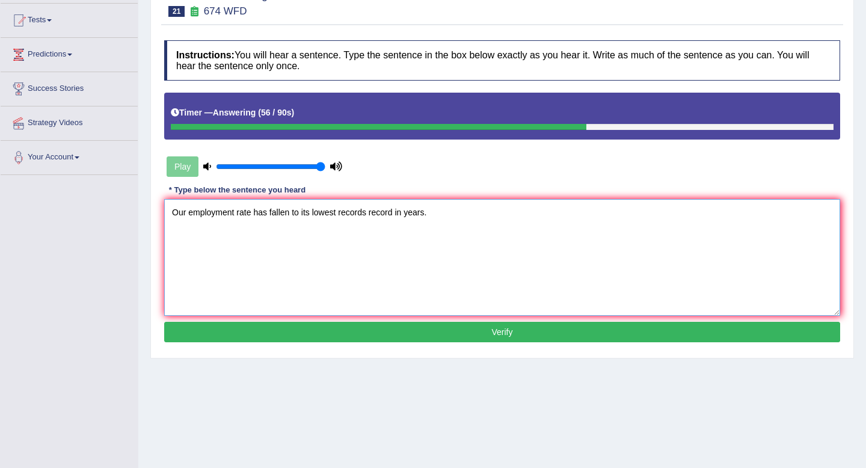
type textarea "Our employment rate has fallen to its lowest records record in years."
click at [415, 334] on button "Verify" at bounding box center [502, 332] width 676 height 20
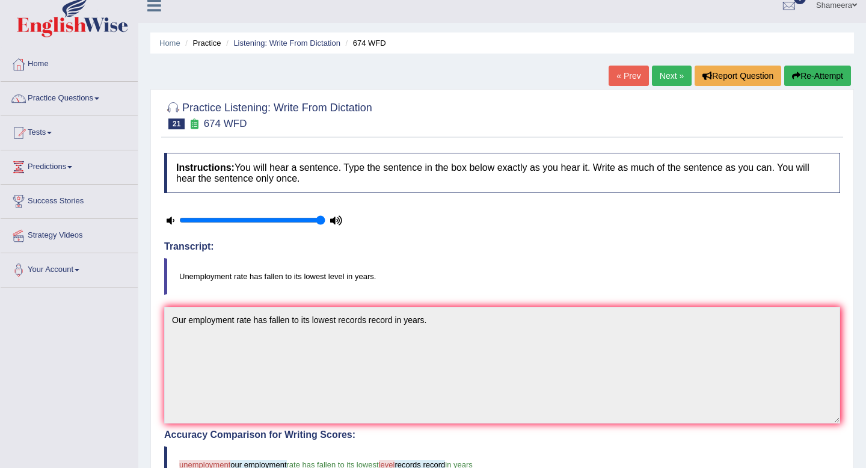
scroll to position [0, 0]
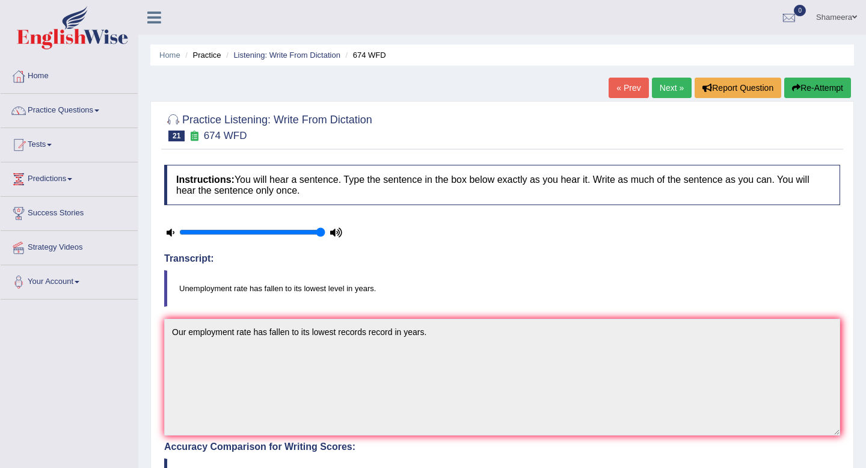
click at [670, 90] on link "Next »" at bounding box center [672, 88] width 40 height 20
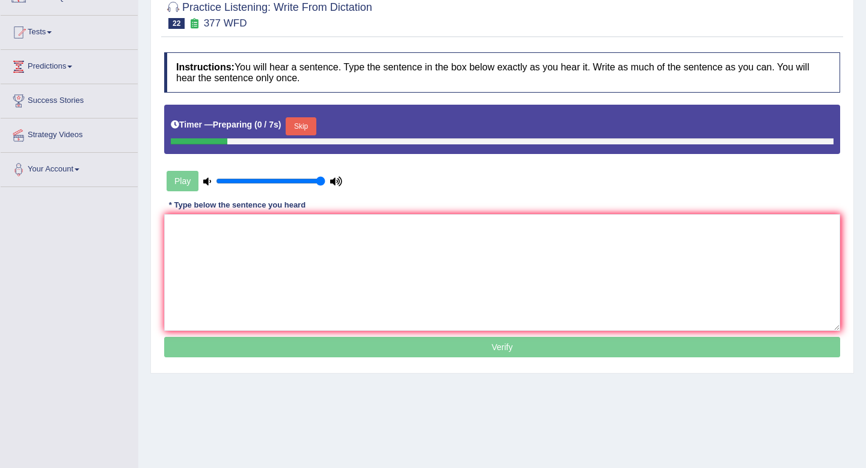
scroll to position [115, 0]
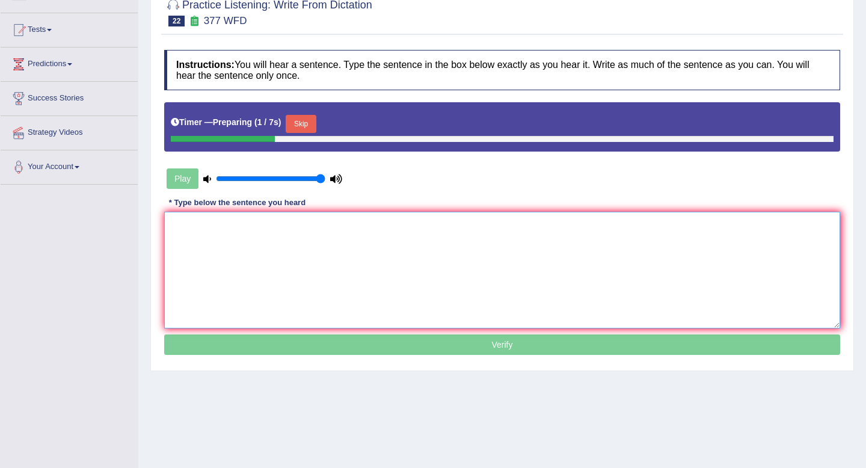
click at [302, 269] on textarea at bounding box center [502, 270] width 676 height 117
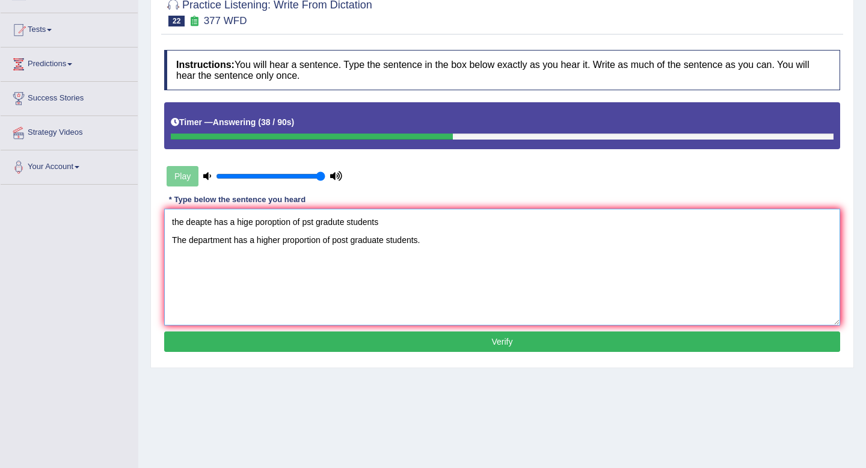
drag, startPoint x: 390, startPoint y: 224, endPoint x: 151, endPoint y: 221, distance: 239.3
click at [151, 221] on div "Practice Listening: Write From Dictation 22 377 WFD Instructions: You will hear…" at bounding box center [501, 177] width 703 height 382
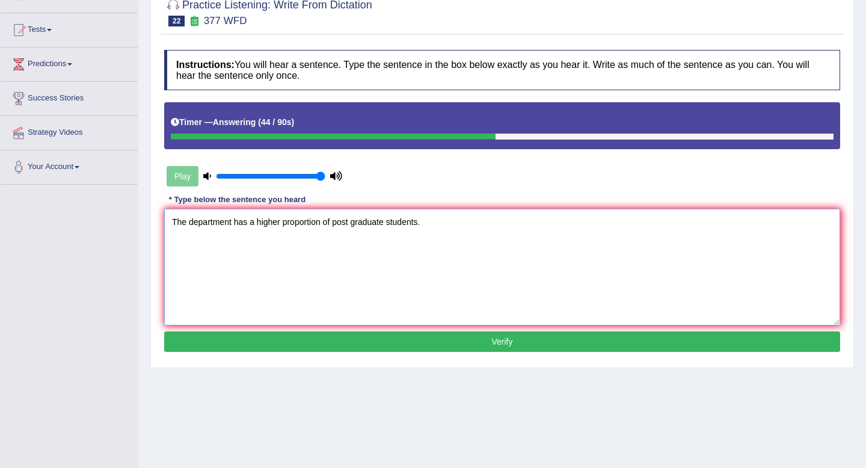
type textarea "The department has a higher proportion of post graduate students."
click at [269, 337] on button "Verify" at bounding box center [502, 341] width 676 height 20
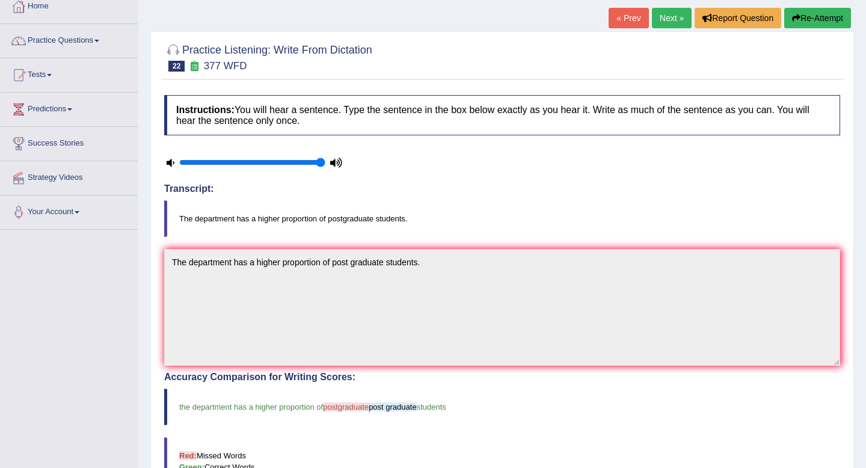
scroll to position [0, 0]
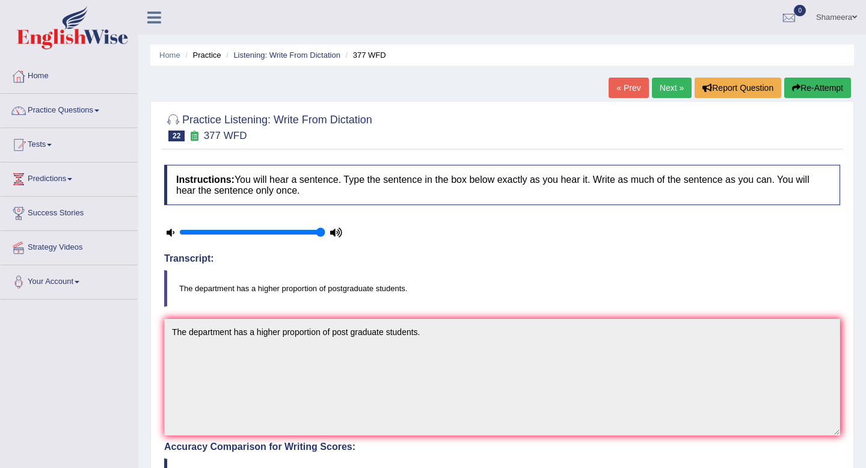
click at [673, 84] on link "Next »" at bounding box center [672, 88] width 40 height 20
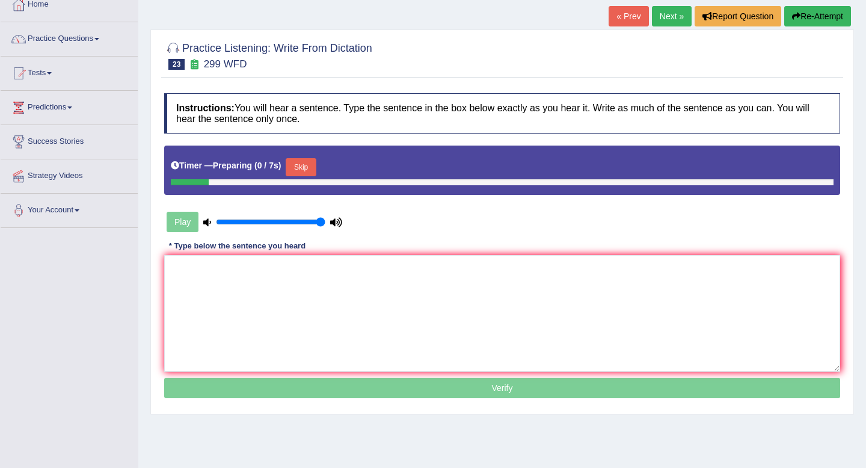
scroll to position [72, 0]
click at [323, 286] on textarea at bounding box center [502, 313] width 676 height 117
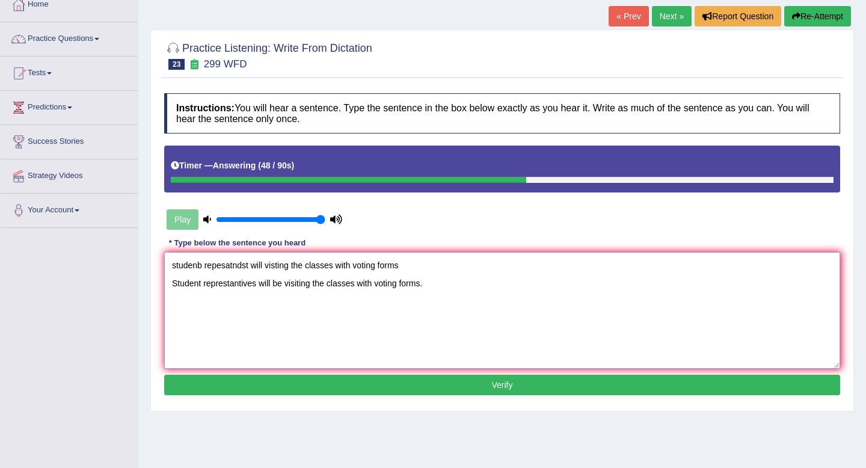
click at [257, 286] on textarea "studenb repesatndst will visting the classes with voting forms Student represta…" at bounding box center [502, 310] width 676 height 117
click at [203, 287] on textarea "studenb repesatndst will visting the classes with voting forms Student represta…" at bounding box center [502, 310] width 676 height 117
click at [294, 285] on textarea "studenb repesatndst will visting the classes with voting forms Student Students…" at bounding box center [502, 310] width 676 height 117
drag, startPoint x: 278, startPoint y: 286, endPoint x: 278, endPoint y: 312, distance: 25.9
click at [278, 288] on textarea "studenb repesatndst will visting the classes with voting forms Student Students…" at bounding box center [502, 310] width 676 height 117
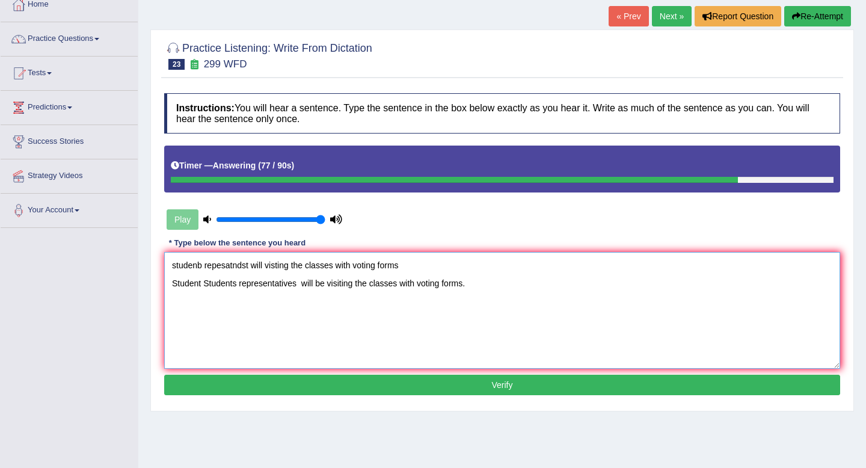
click at [306, 294] on textarea "studenb repesatndst will visting the classes with voting forms Student Students…" at bounding box center [502, 310] width 676 height 117
click at [302, 284] on textarea "studenb repesatndst will visting the classes with voting forms Student Students…" at bounding box center [502, 310] width 676 height 117
drag, startPoint x: 415, startPoint y: 266, endPoint x: 156, endPoint y: 269, distance: 259.1
click at [156, 269] on div "Practice Listening: Write From Dictation 23 299 WFD Instructions: You will hear…" at bounding box center [501, 220] width 703 height 382
click at [416, 286] on textarea "Student Students representatives will be visiting the classes with voting forms." at bounding box center [502, 310] width 676 height 117
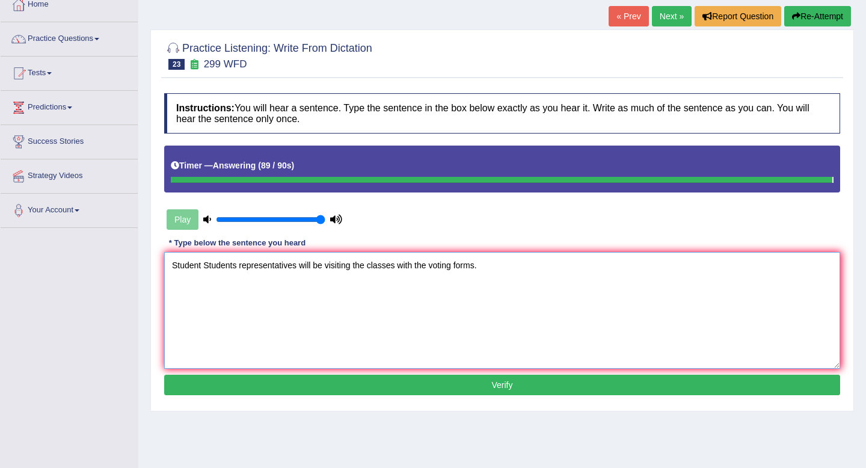
type textarea "Student Students representatives will be visiting the classes with the voting f…"
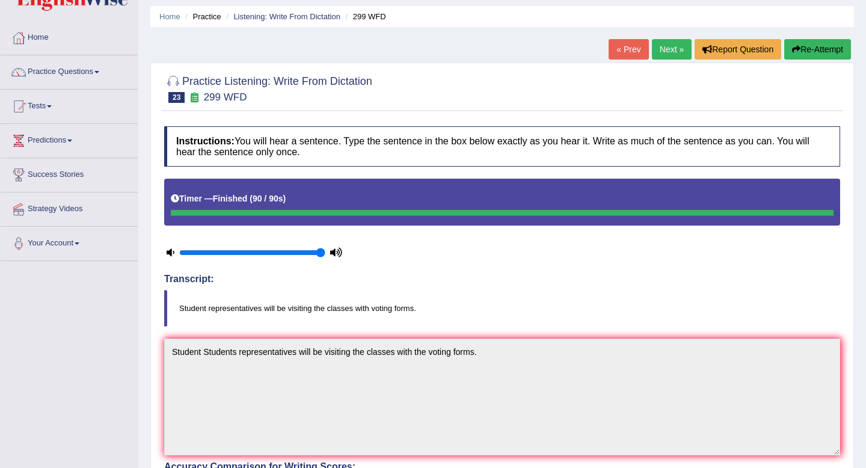
scroll to position [35, 0]
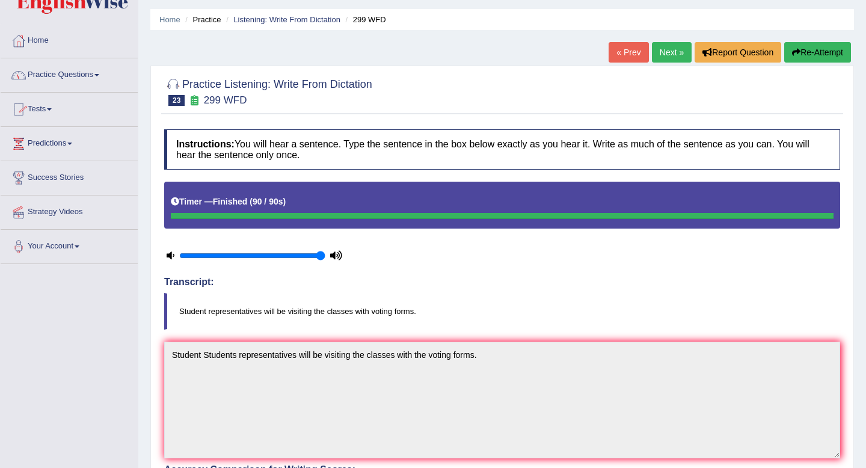
click at [104, 81] on link "Practice Questions" at bounding box center [69, 73] width 137 height 30
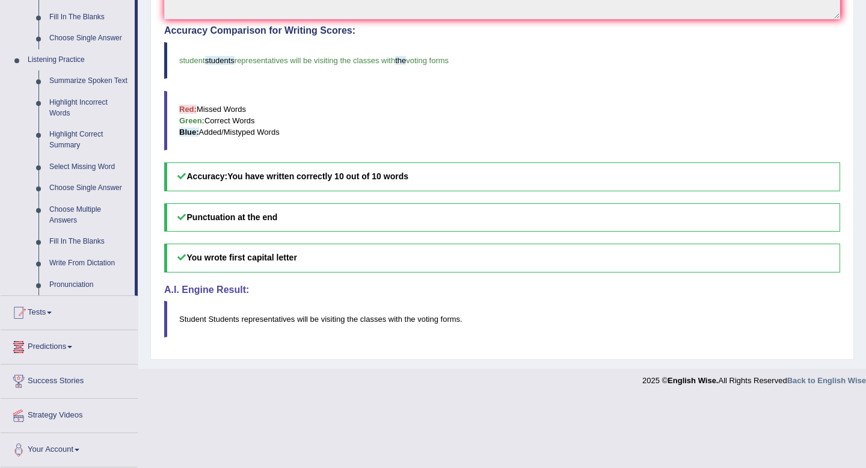
scroll to position [483, 0]
click at [92, 245] on link "Fill In The Blanks" at bounding box center [89, 242] width 91 height 22
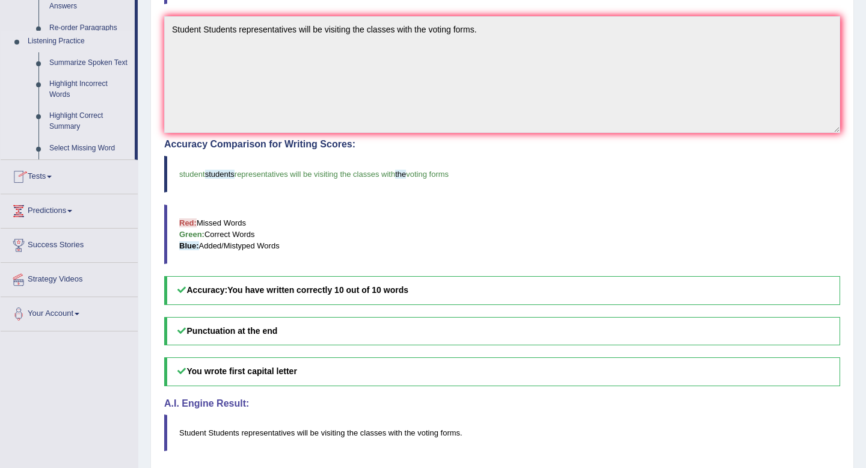
scroll to position [154, 0]
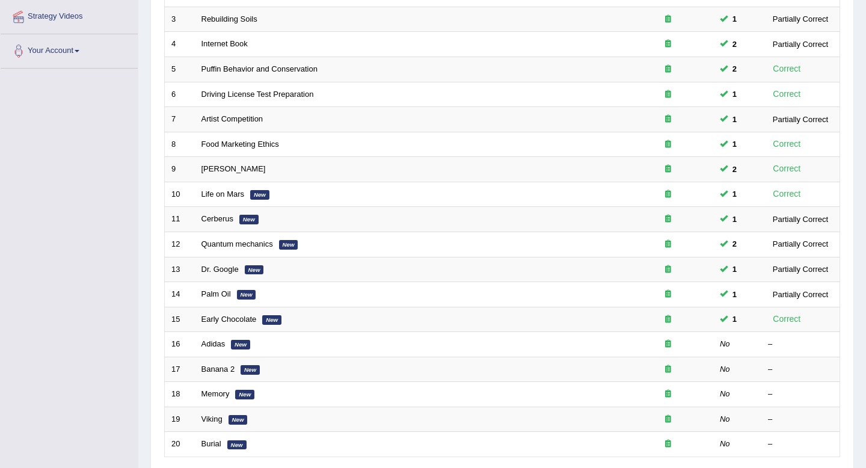
scroll to position [244, 0]
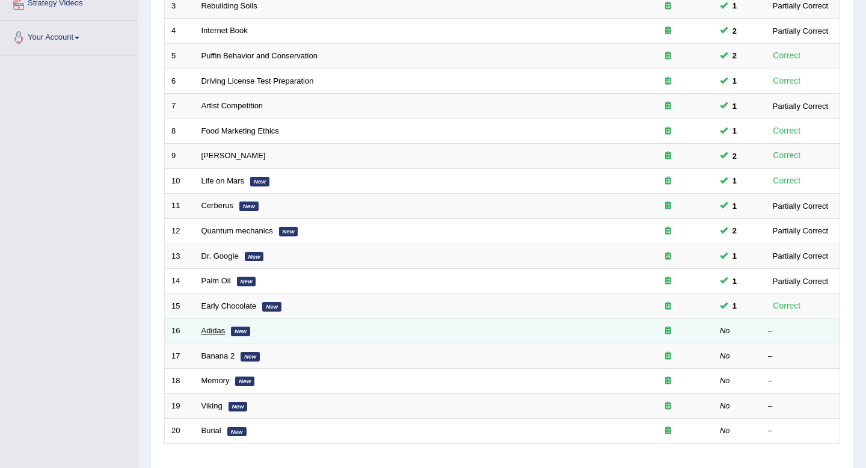
click at [216, 332] on link "Adidas" at bounding box center [213, 330] width 24 height 9
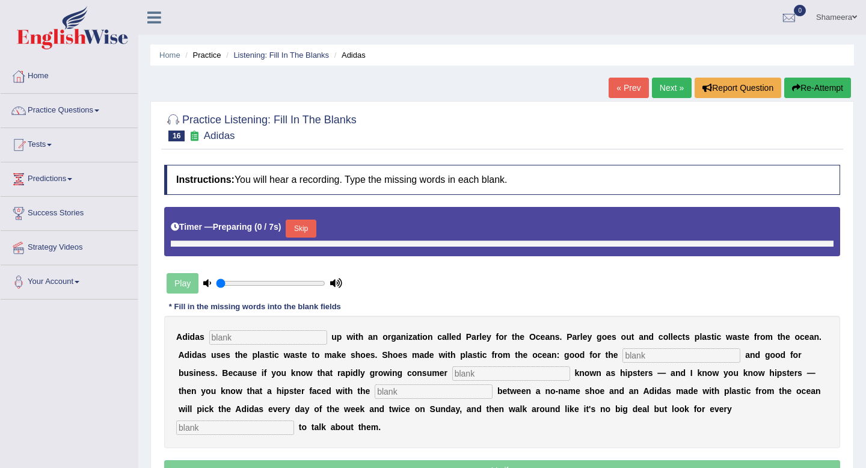
type input "1"
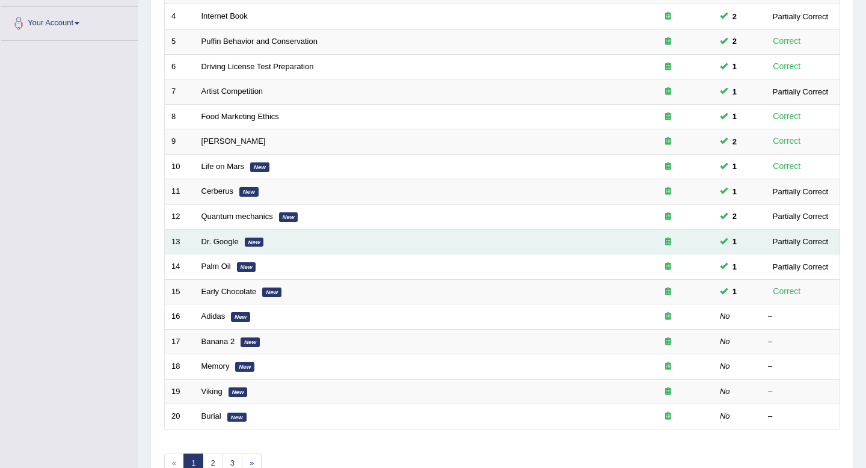
scroll to position [260, 0]
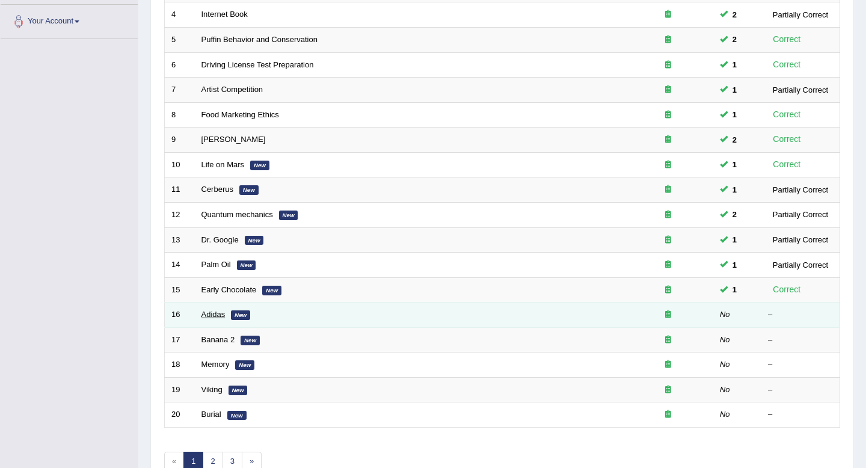
click at [213, 313] on link "Adidas" at bounding box center [213, 314] width 24 height 9
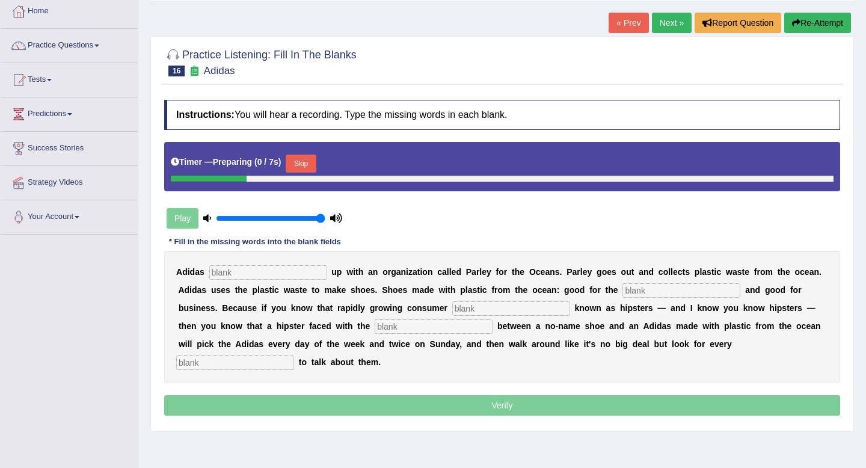
scroll to position [67, 0]
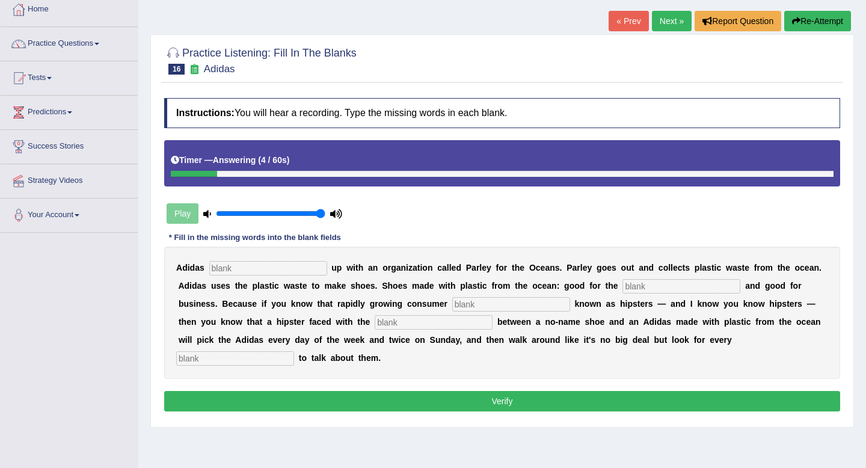
click at [233, 271] on input "text" at bounding box center [268, 268] width 118 height 14
type input "teamed"
click at [637, 288] on input "text" at bounding box center [681, 286] width 118 height 14
type input "environment"
click at [458, 308] on input "text" at bounding box center [511, 304] width 118 height 14
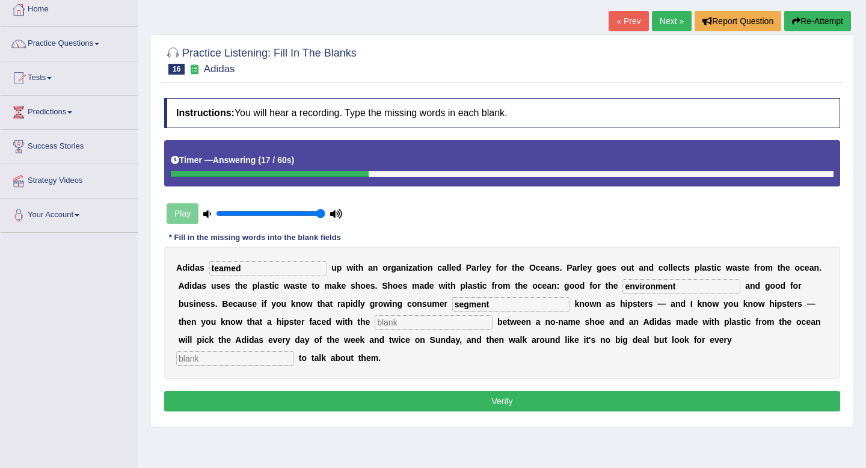
type input "segment"
click at [294, 351] on input "text" at bounding box center [235, 358] width 118 height 14
type input "opportunity"
click at [375, 319] on input "text" at bounding box center [434, 322] width 118 height 14
type input "choice"
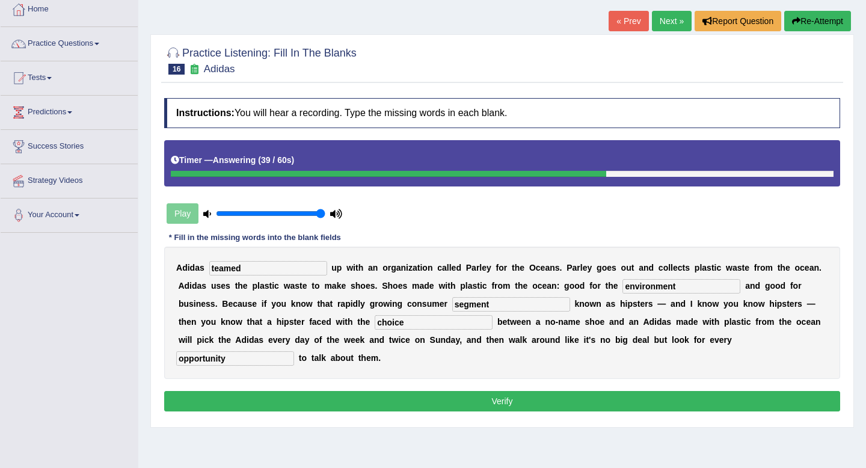
click at [545, 405] on button "Verify" at bounding box center [502, 401] width 676 height 20
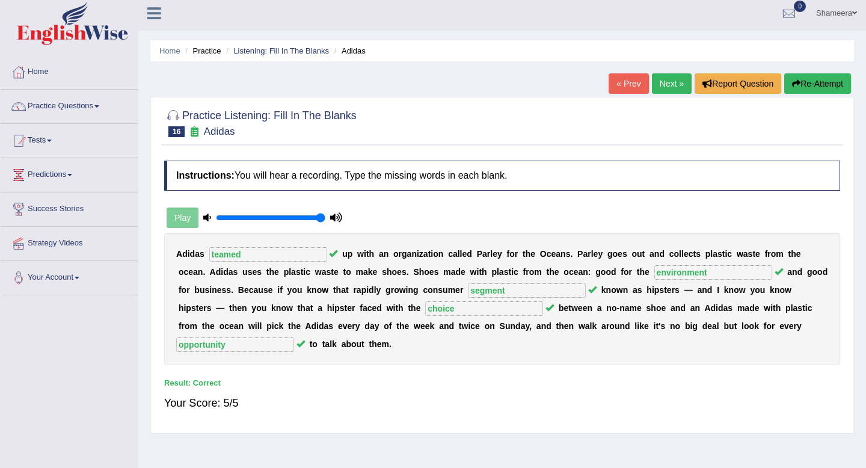
scroll to position [0, 0]
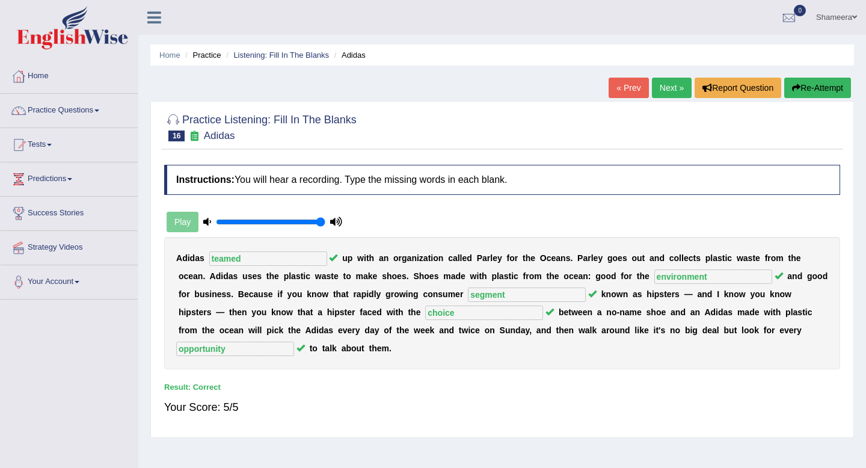
click at [666, 87] on link "Next »" at bounding box center [672, 88] width 40 height 20
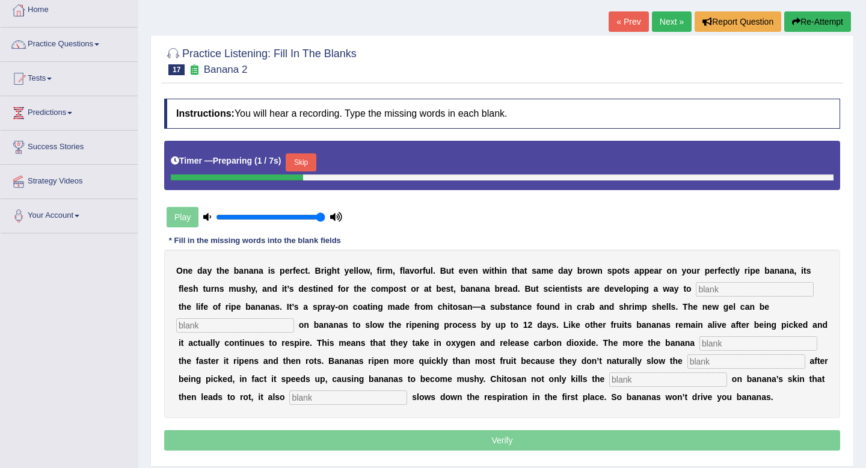
scroll to position [71, 0]
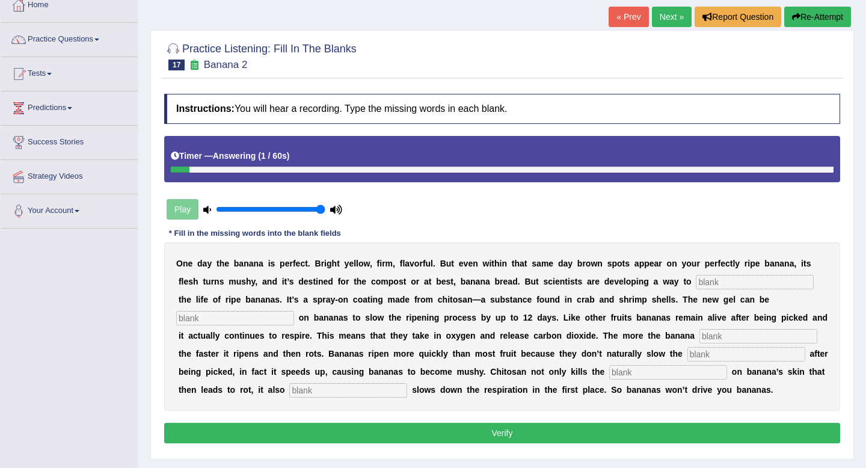
click at [716, 283] on input "text" at bounding box center [755, 282] width 118 height 14
type input "extend"
type input "sprayed"
type input "breeds"
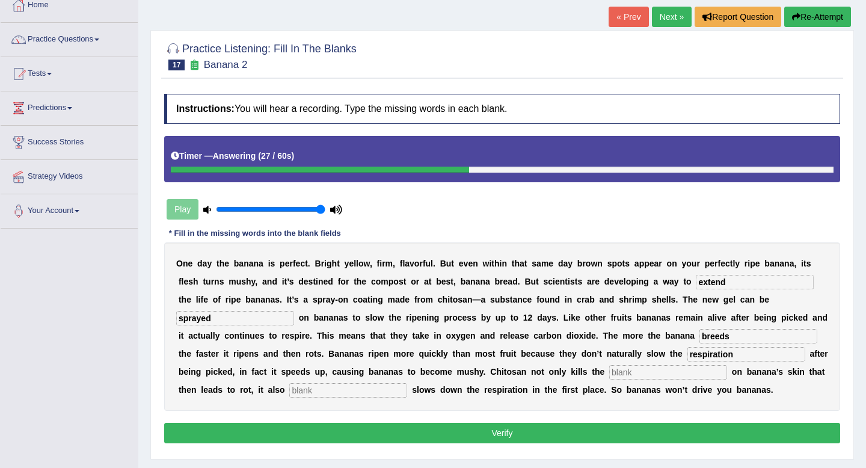
type input "respiration"
type input "bacteria"
type input "significantly"
click at [726, 337] on input "breeds" at bounding box center [758, 336] width 118 height 14
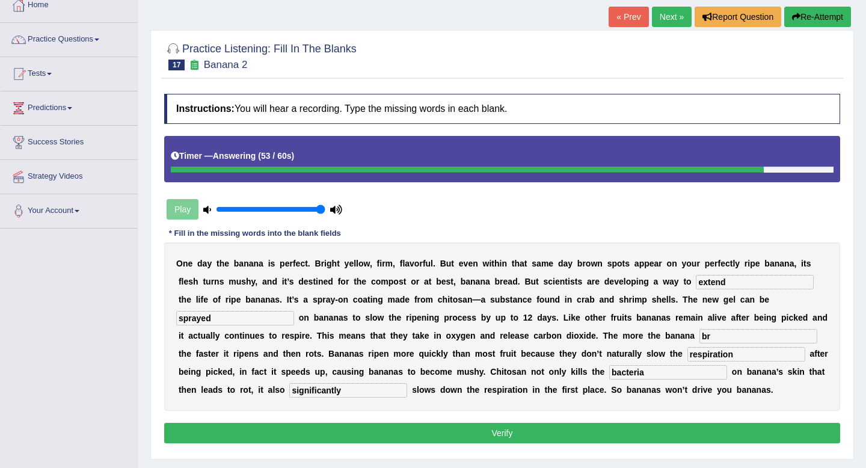
type input "b"
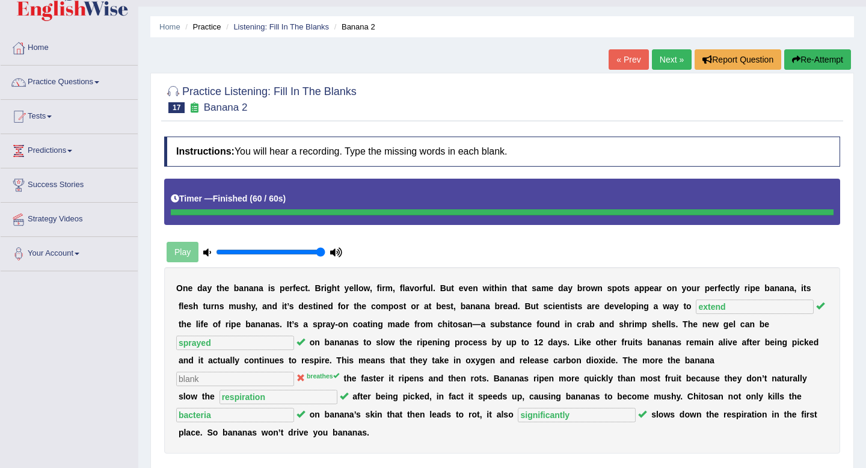
scroll to position [14, 0]
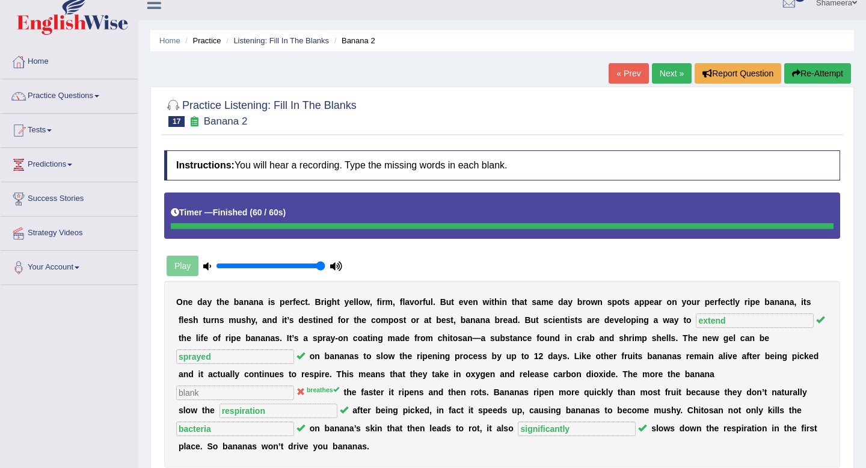
click at [660, 76] on link "Next »" at bounding box center [672, 73] width 40 height 20
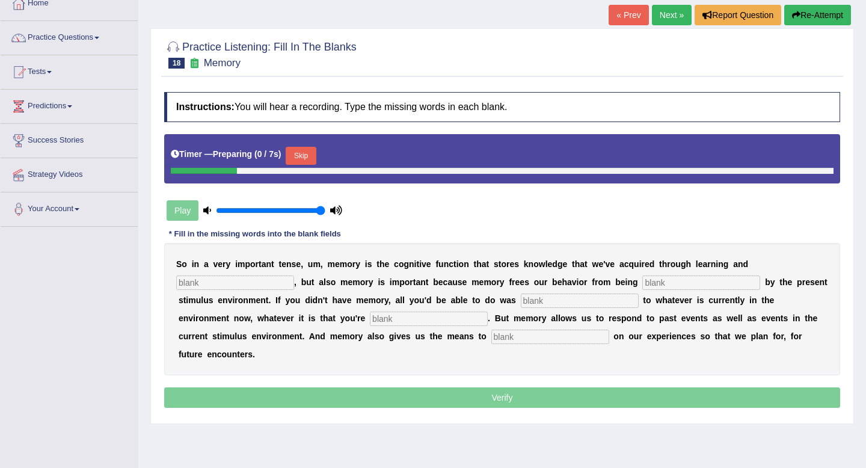
scroll to position [74, 0]
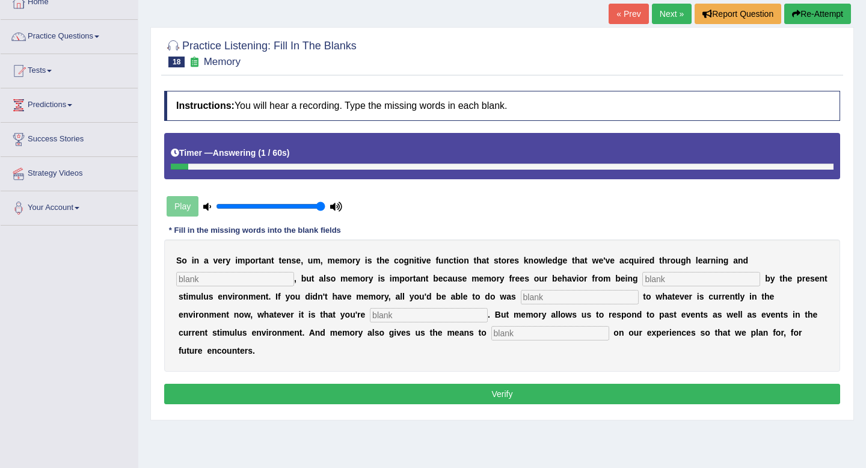
click at [208, 279] on input "text" at bounding box center [235, 279] width 118 height 14
click at [195, 280] on input "preseption" at bounding box center [235, 279] width 118 height 14
type input "preception"
click at [657, 279] on input "text" at bounding box center [701, 279] width 118 height 14
type input "controlled"
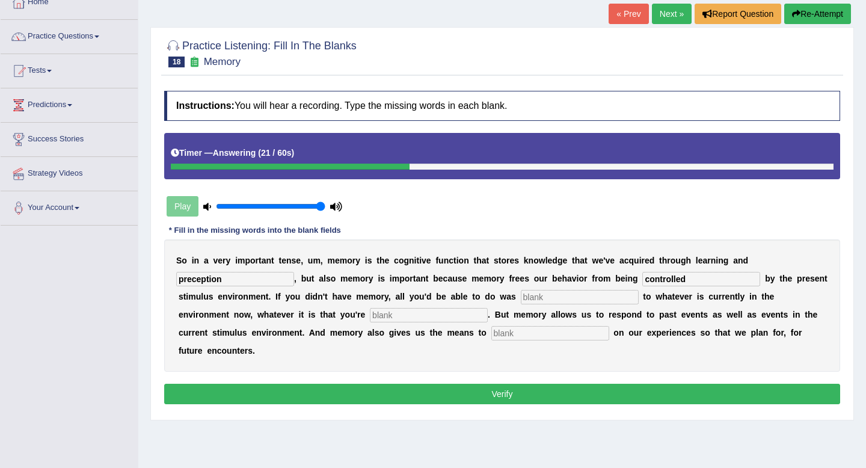
click at [521, 296] on input "text" at bounding box center [580, 297] width 118 height 14
type input "react"
click at [370, 312] on input "text" at bounding box center [429, 315] width 118 height 14
type input "experiencing"
click at [491, 331] on input "text" at bounding box center [550, 333] width 118 height 14
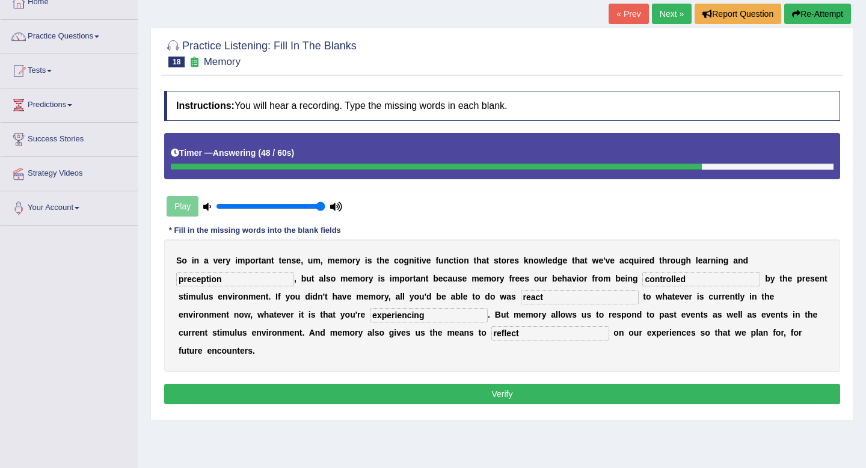
type input "reflect"
click at [474, 384] on button "Verify" at bounding box center [502, 394] width 676 height 20
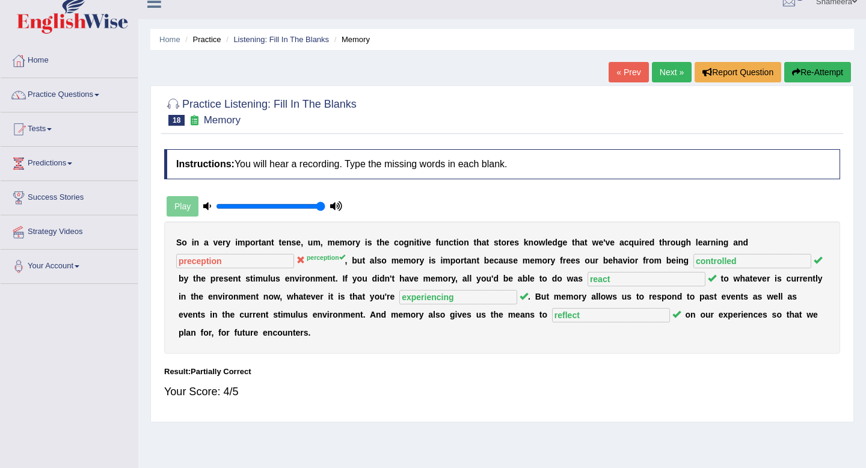
scroll to position [0, 0]
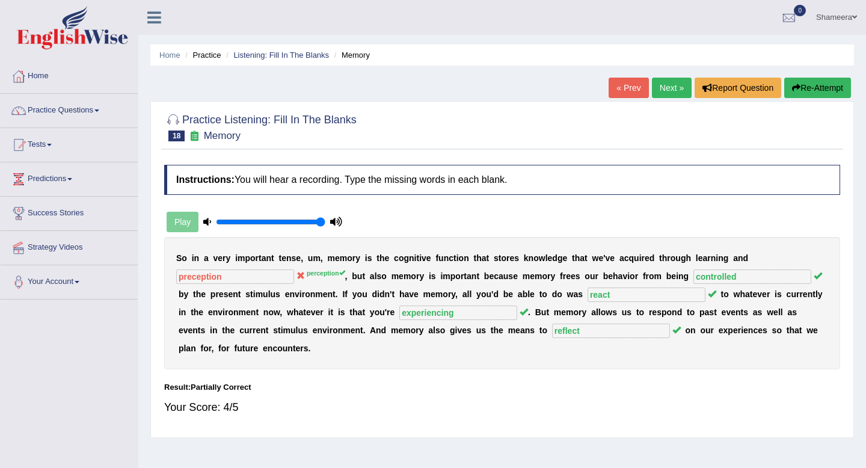
click at [663, 89] on link "Next »" at bounding box center [672, 88] width 40 height 20
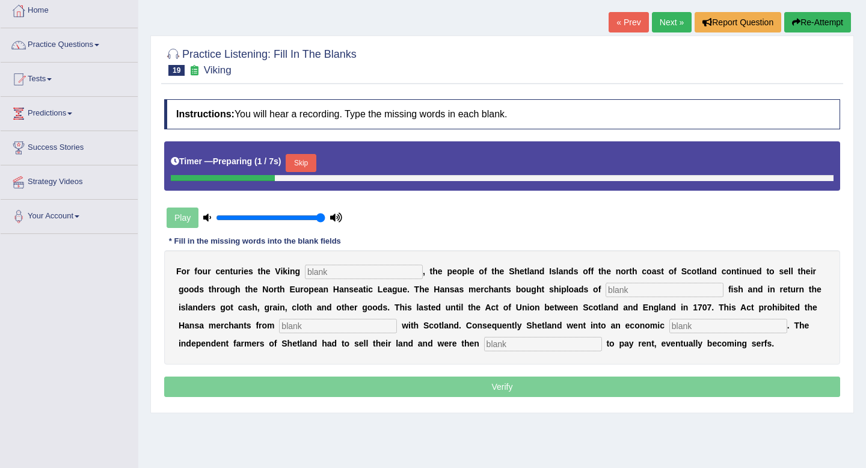
scroll to position [67, 0]
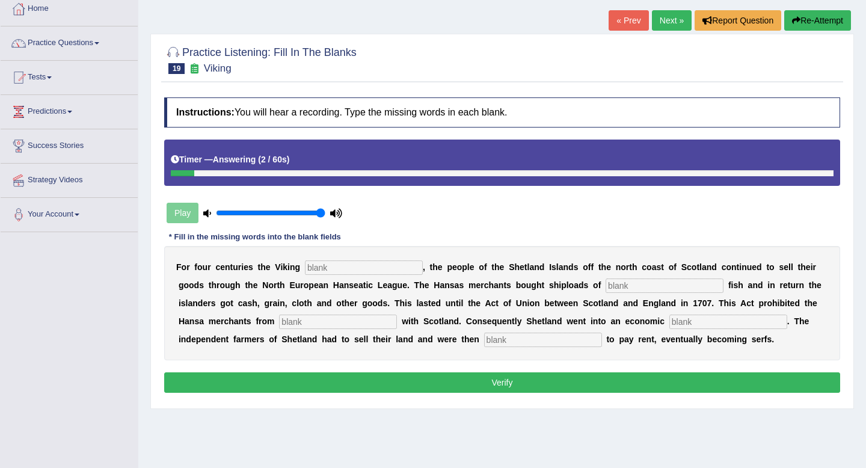
click at [329, 269] on input "text" at bounding box center [364, 267] width 118 height 14
type input "declined"
click at [613, 287] on input "text" at bounding box center [664, 285] width 118 height 14
type input "salted"
click at [310, 323] on input "text" at bounding box center [338, 321] width 118 height 14
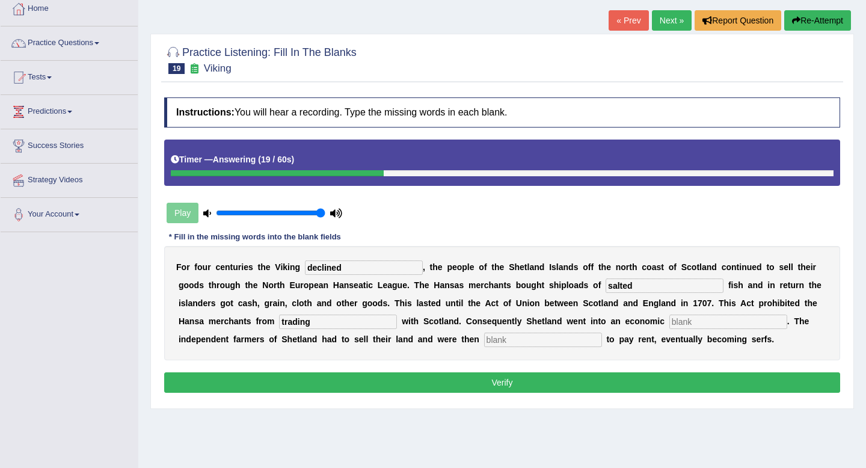
type input "trading"
click at [669, 322] on input "text" at bounding box center [728, 321] width 118 height 14
type input "depression"
click at [484, 340] on input "text" at bounding box center [543, 339] width 118 height 14
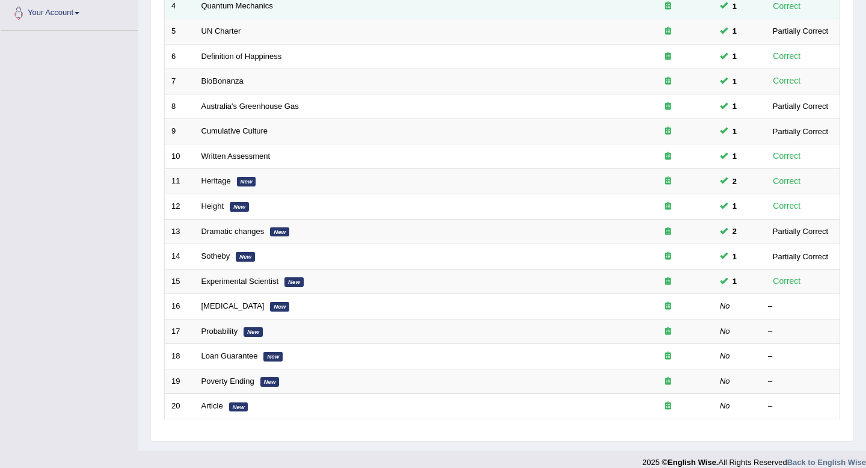
scroll to position [281, 0]
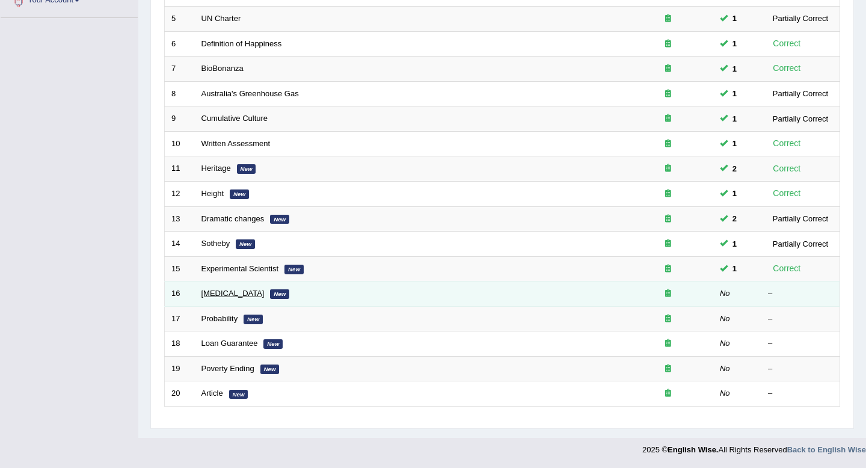
click at [218, 293] on link "[MEDICAL_DATA]" at bounding box center [232, 293] width 63 height 9
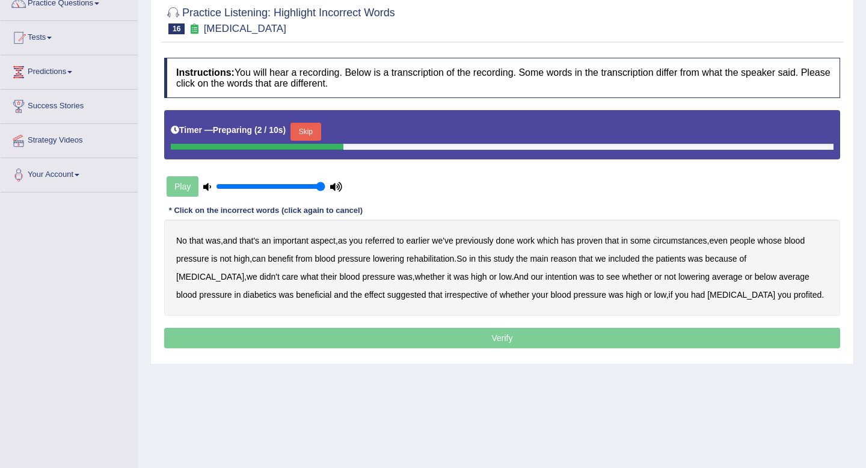
scroll to position [105, 0]
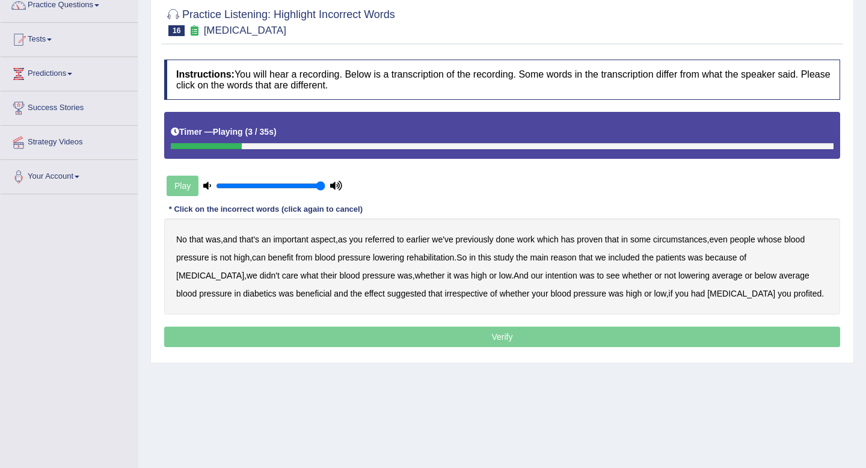
click at [394, 242] on b "referred" at bounding box center [379, 239] width 29 height 10
click at [700, 239] on b "circumstances" at bounding box center [680, 239] width 54 height 10
click at [439, 257] on b "rehabilitation" at bounding box center [429, 257] width 47 height 10
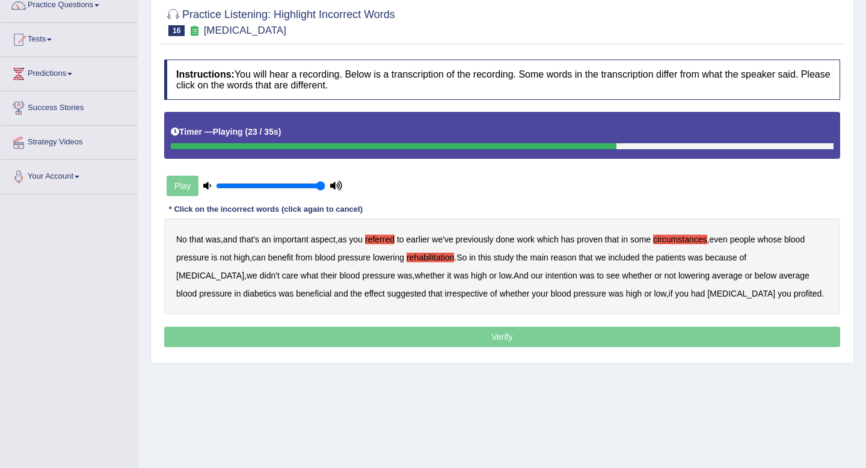
click at [545, 277] on b "intention" at bounding box center [561, 276] width 32 height 10
click at [364, 296] on b "effect" at bounding box center [374, 294] width 20 height 10
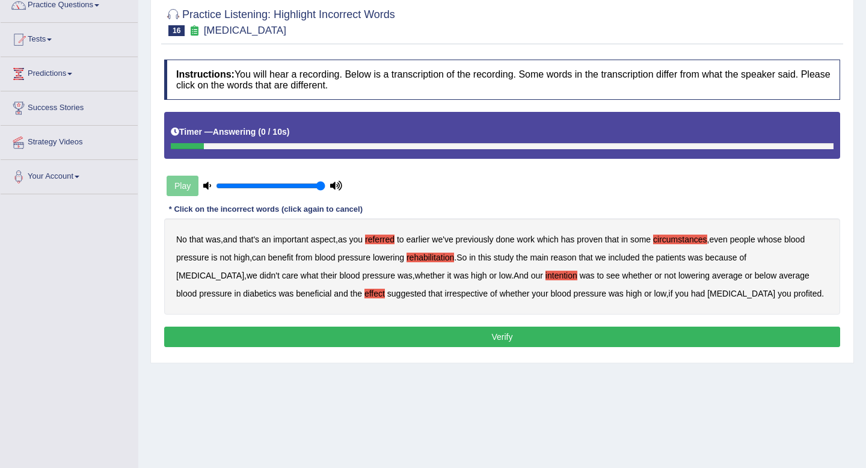
click at [794, 292] on b "profited" at bounding box center [808, 294] width 28 height 10
click at [531, 340] on button "Verify" at bounding box center [502, 336] width 676 height 20
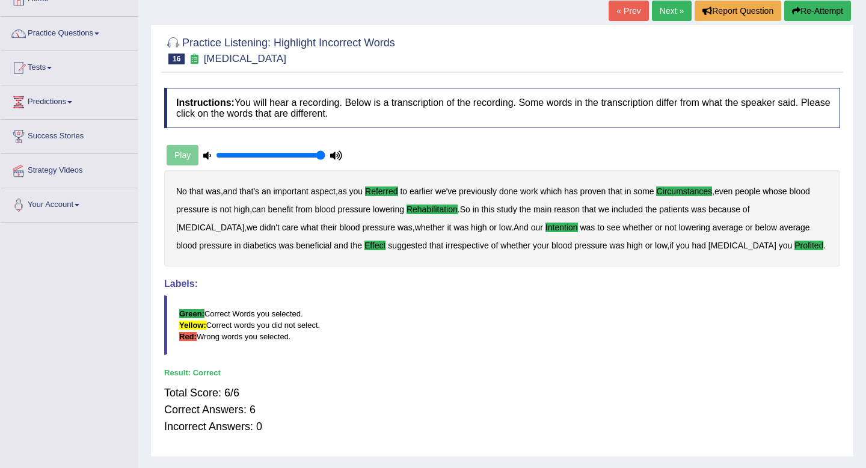
scroll to position [65, 0]
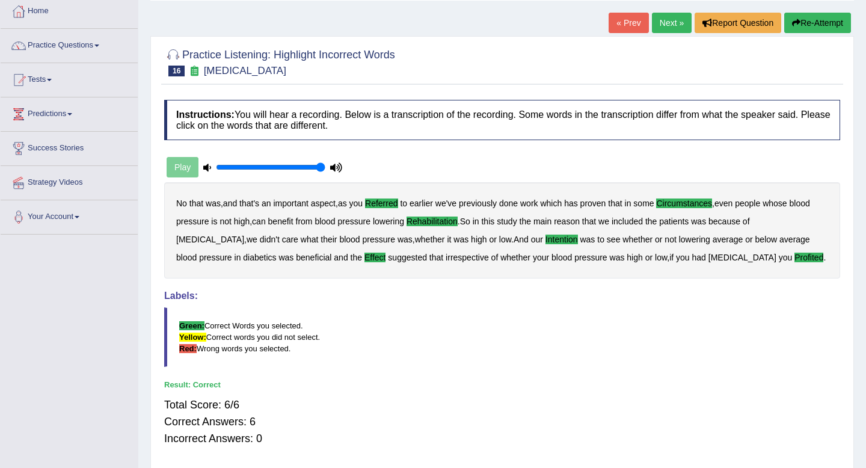
click at [661, 21] on link "Next »" at bounding box center [672, 23] width 40 height 20
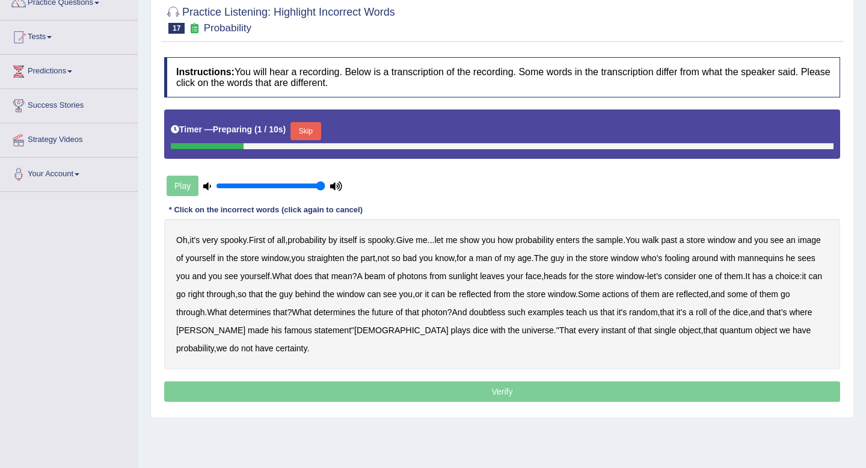
scroll to position [109, 0]
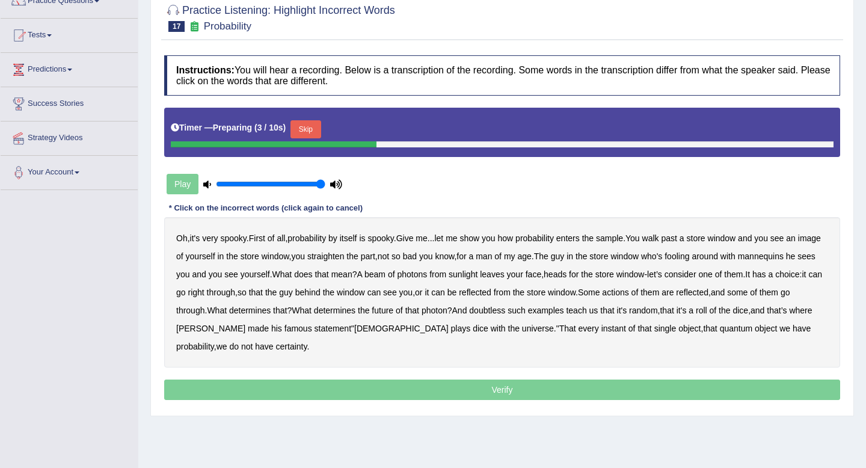
click at [307, 128] on button "Skip" at bounding box center [305, 129] width 30 height 18
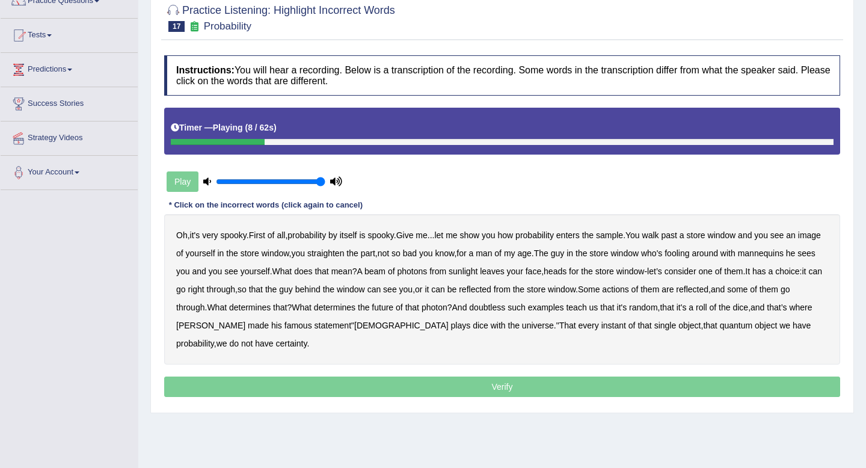
click at [622, 233] on b "sample" at bounding box center [609, 235] width 27 height 10
click at [385, 269] on b "beam" at bounding box center [374, 271] width 21 height 10
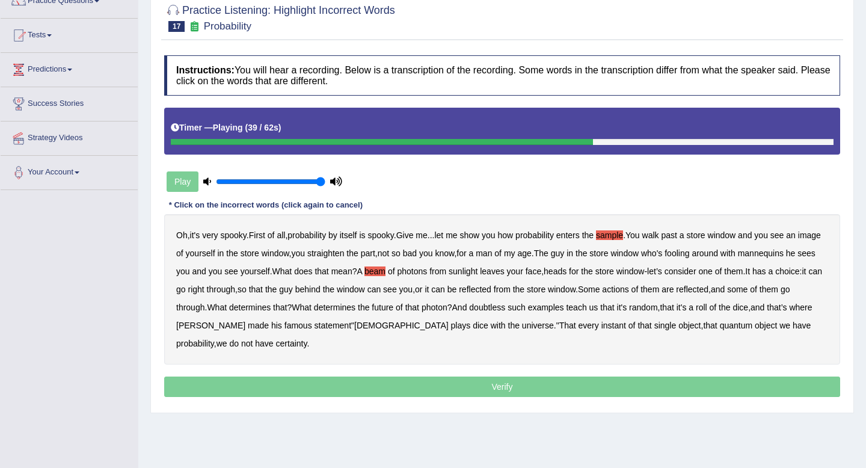
click at [628, 286] on b "actions" at bounding box center [615, 289] width 26 height 10
click at [505, 309] on b "doubtless" at bounding box center [487, 307] width 36 height 10
click at [707, 310] on b "roll" at bounding box center [701, 307] width 11 height 10
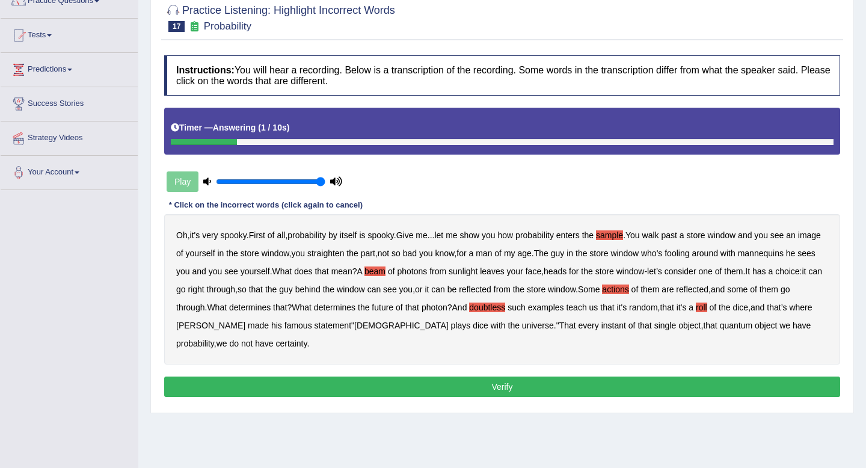
click at [271, 384] on button "Verify" at bounding box center [502, 386] width 676 height 20
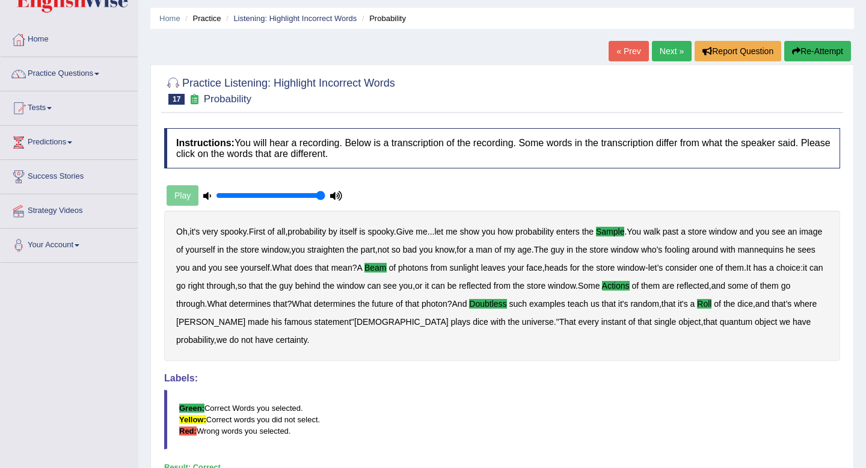
scroll to position [33, 0]
